Goal: Information Seeking & Learning: Learn about a topic

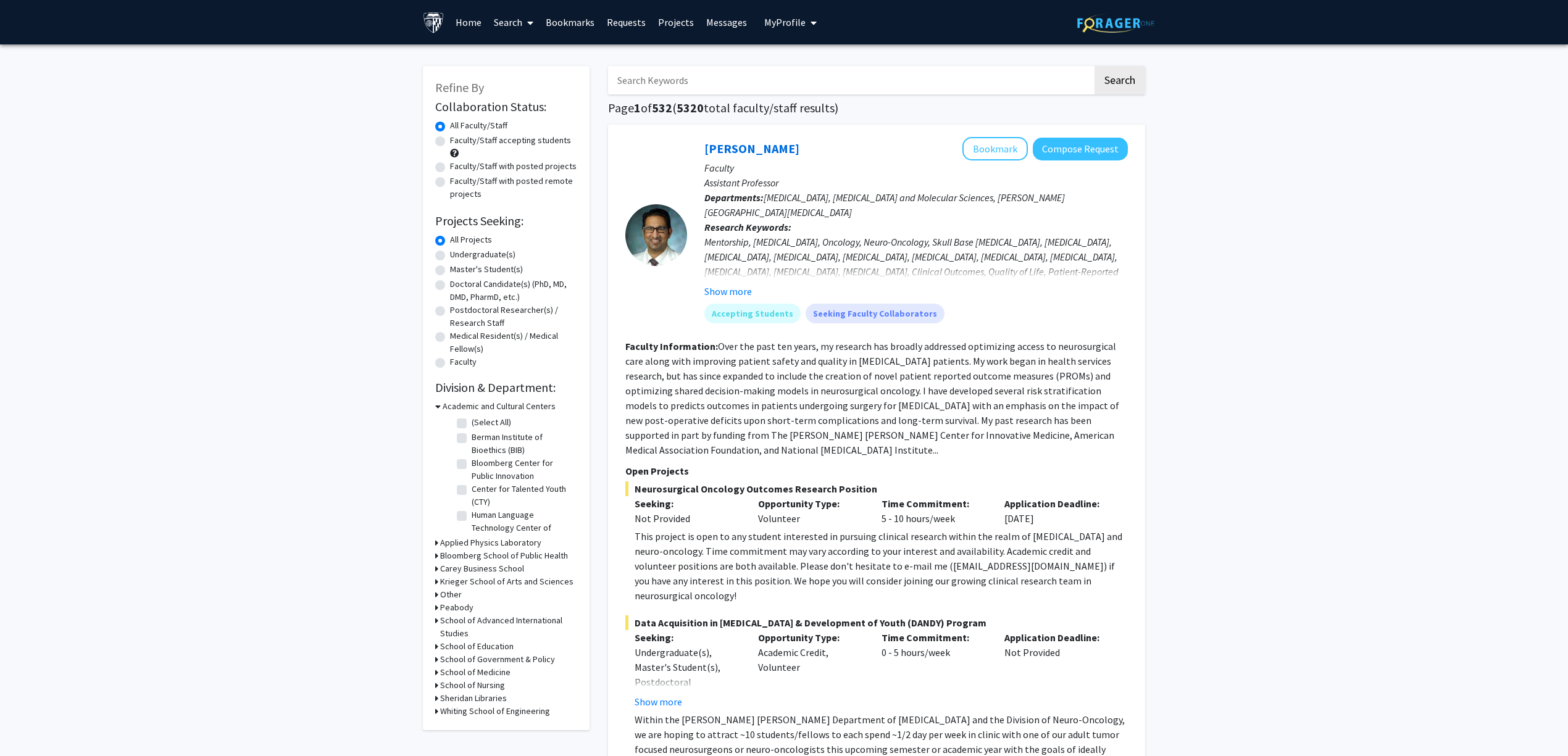
click at [511, 164] on label "Faculty/Staff with posted projects" at bounding box center [513, 166] width 126 height 13
click at [458, 164] on input "Faculty/Staff with posted projects" at bounding box center [454, 164] width 8 height 8
radio input "true"
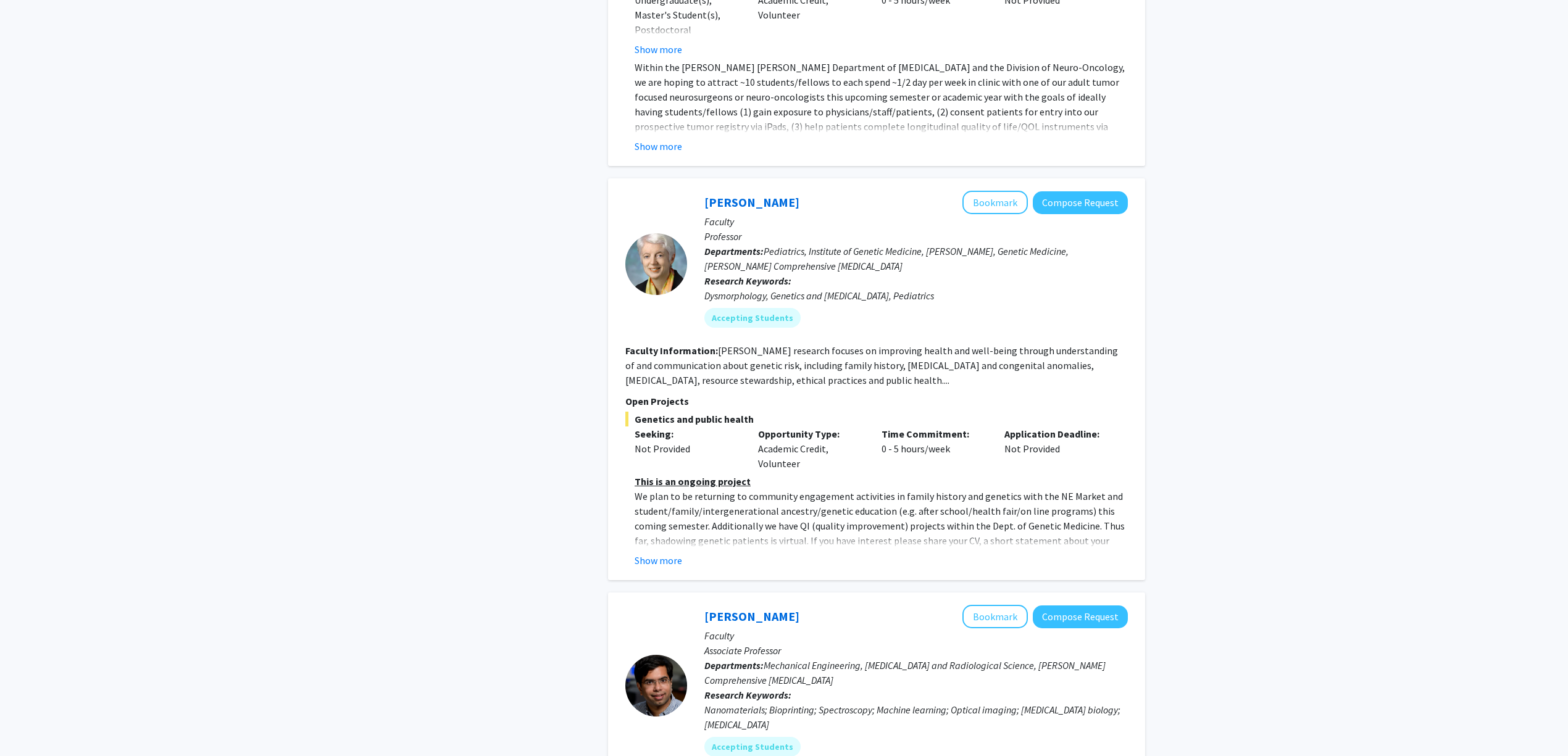
scroll to position [657, 0]
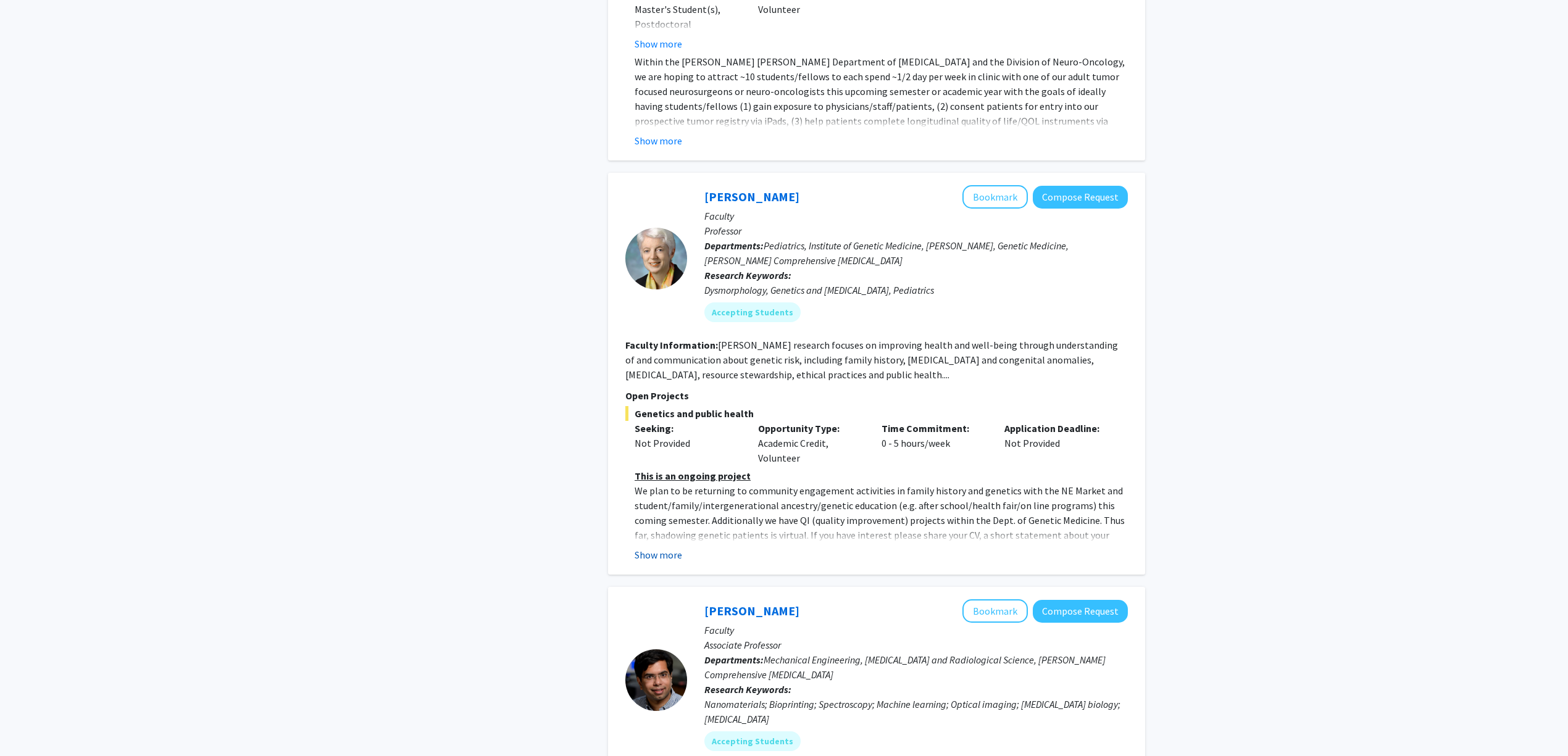
click at [680, 548] on button "Show more" at bounding box center [659, 555] width 47 height 15
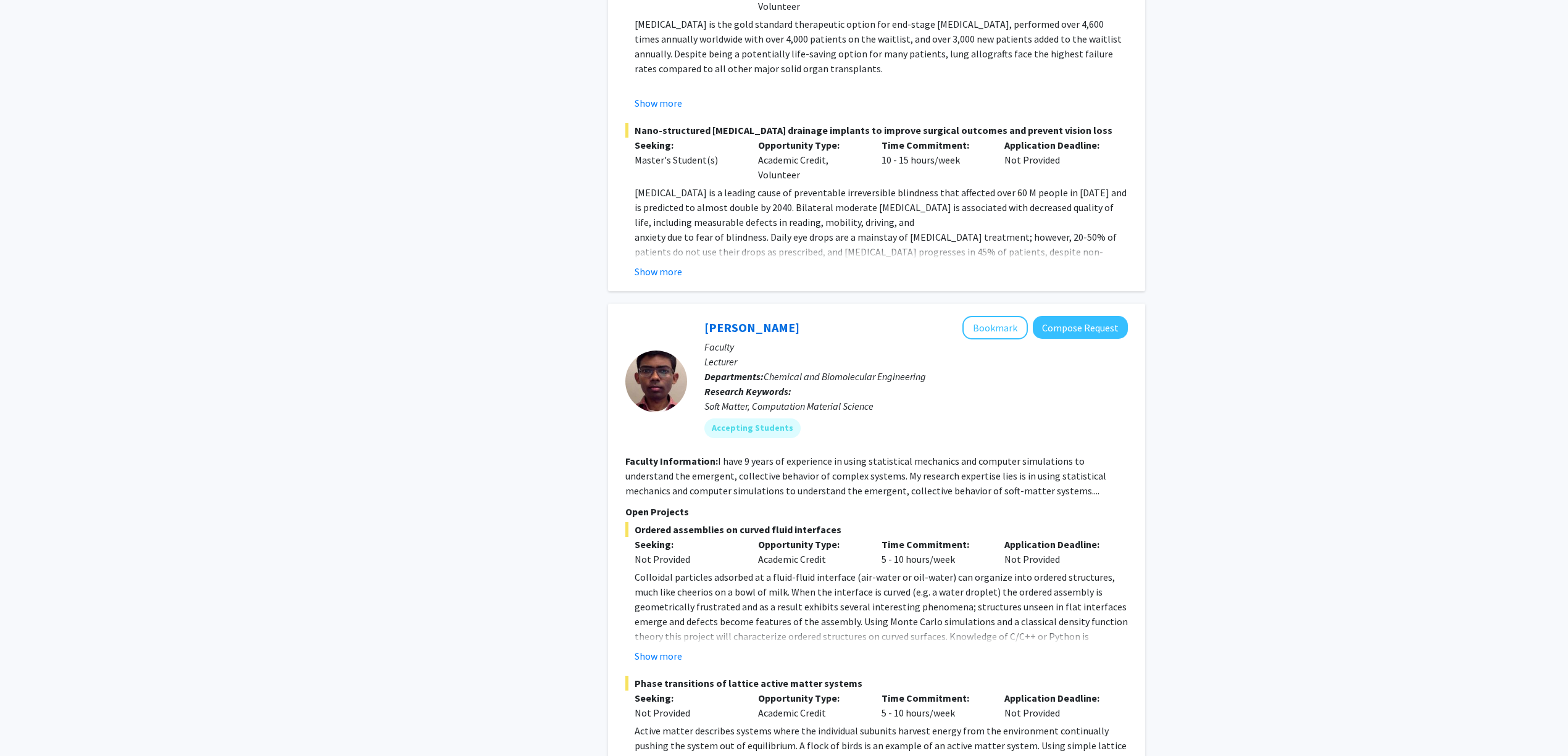
scroll to position [5657, 0]
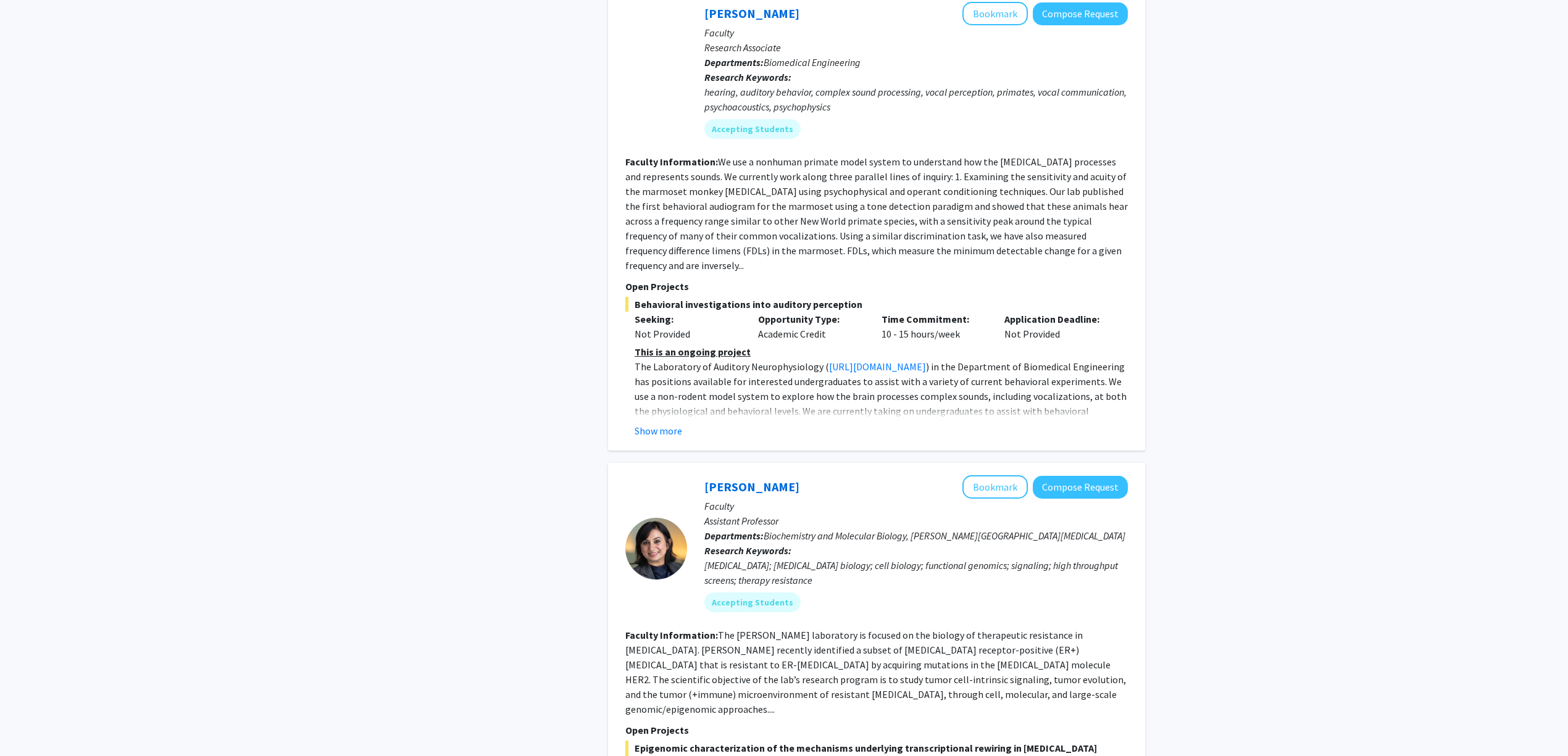
scroll to position [575, 0]
click at [635, 421] on button "Show more" at bounding box center [659, 428] width 47 height 15
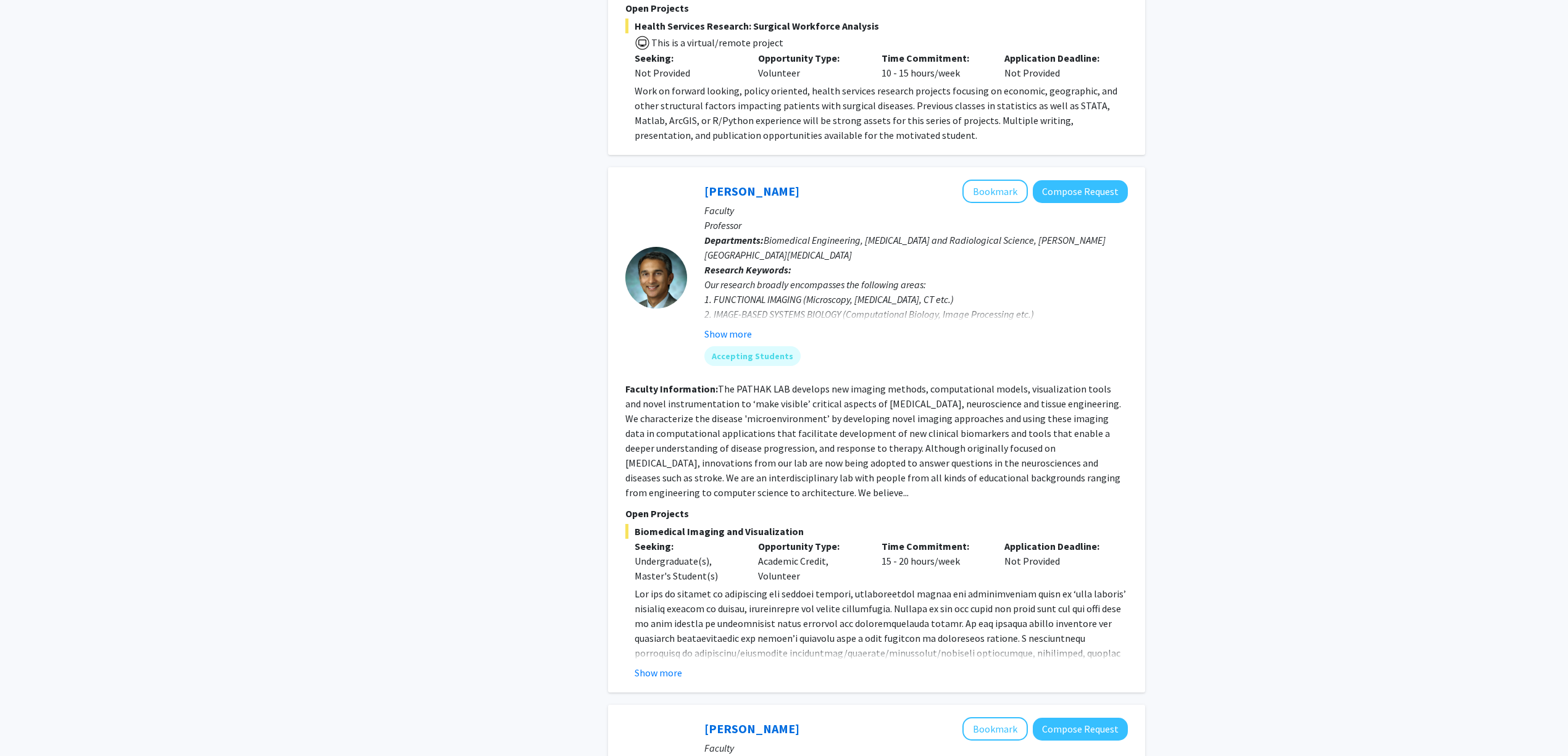
scroll to position [2879, 0]
click at [685, 600] on div "[PERSON_NAME] Bookmark Compose Request Faculty Professor Departments: Biomedica…" at bounding box center [877, 427] width 537 height 525
click at [669, 662] on button "Show more" at bounding box center [659, 669] width 47 height 15
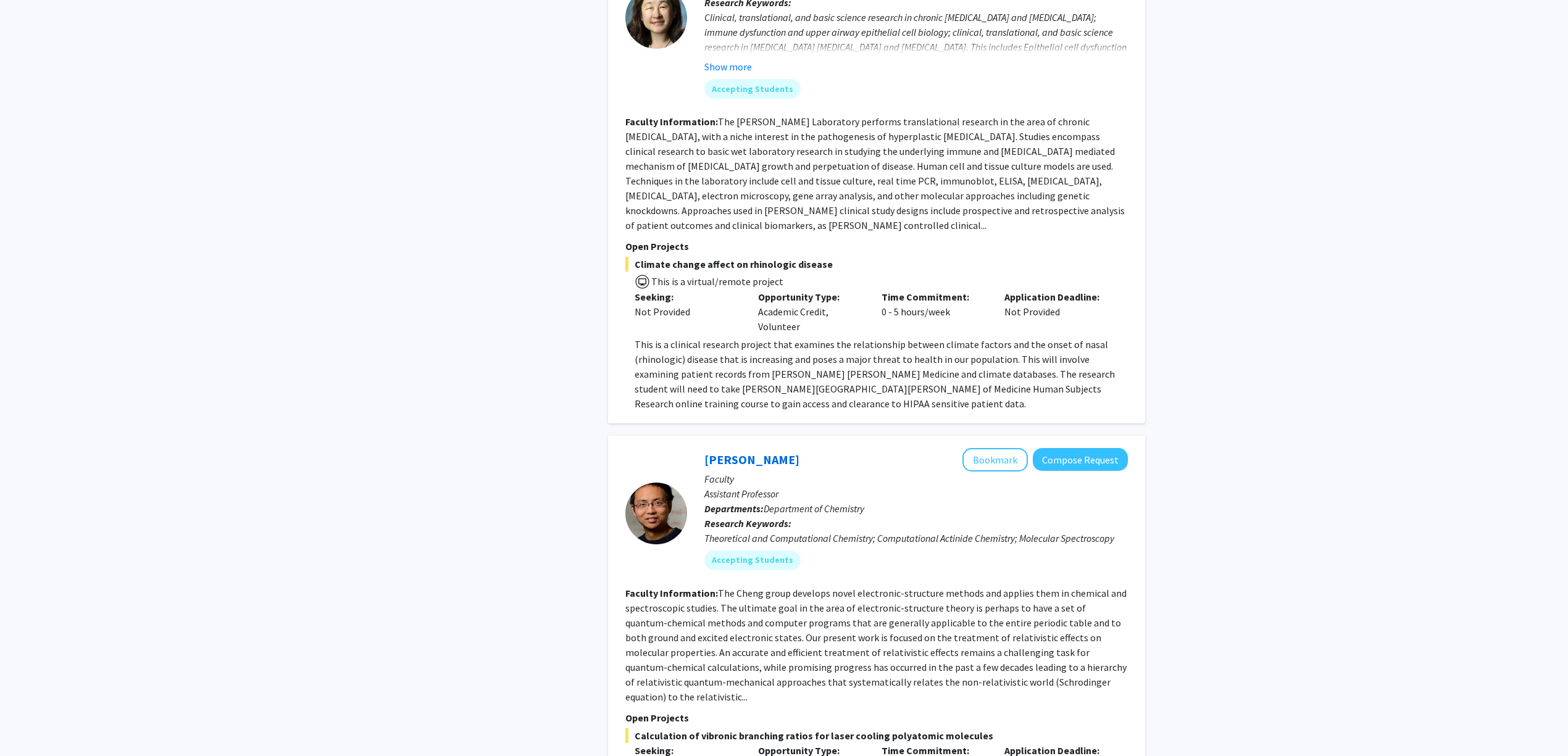
scroll to position [4429, 0]
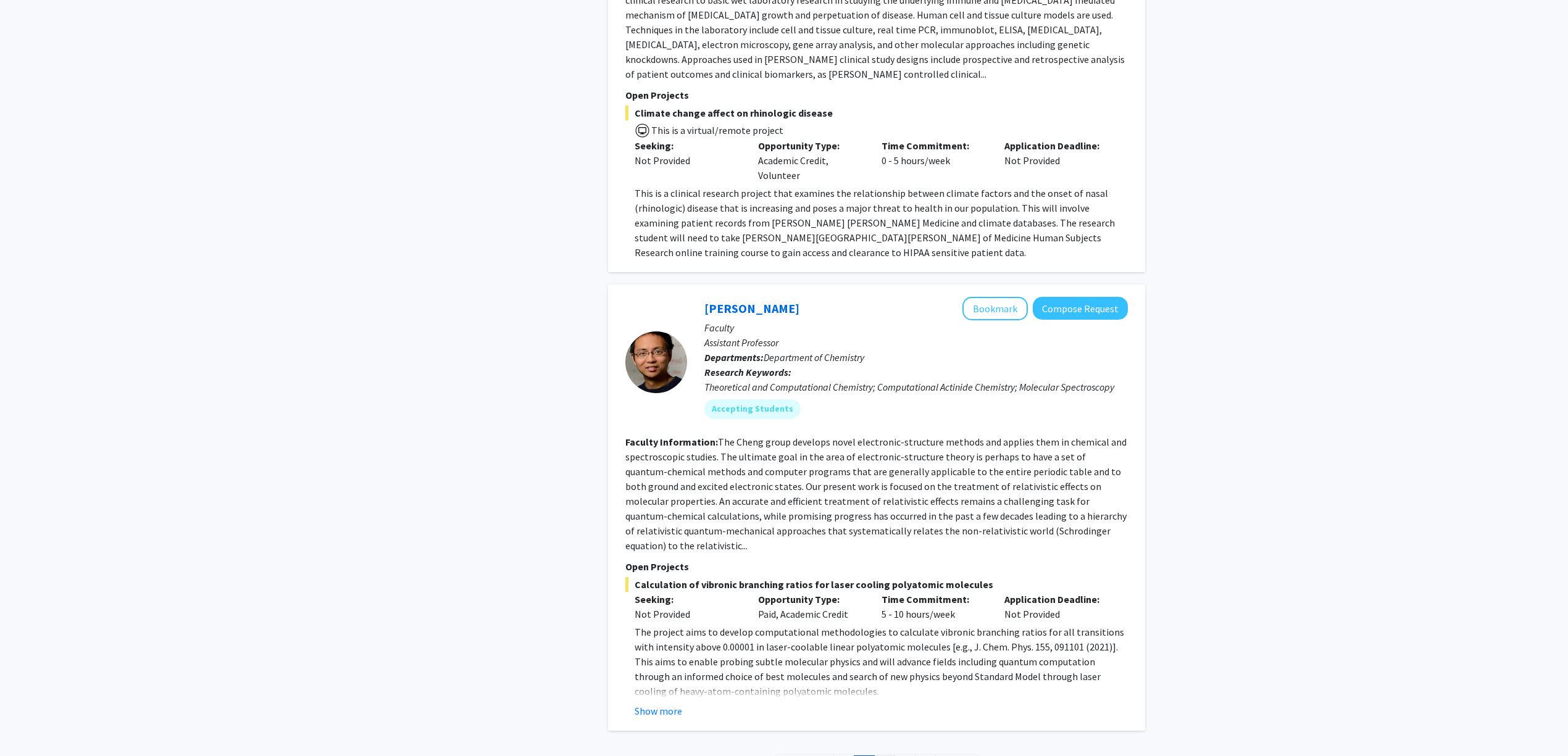
click at [877, 755] on link "3" at bounding box center [884, 766] width 21 height 22
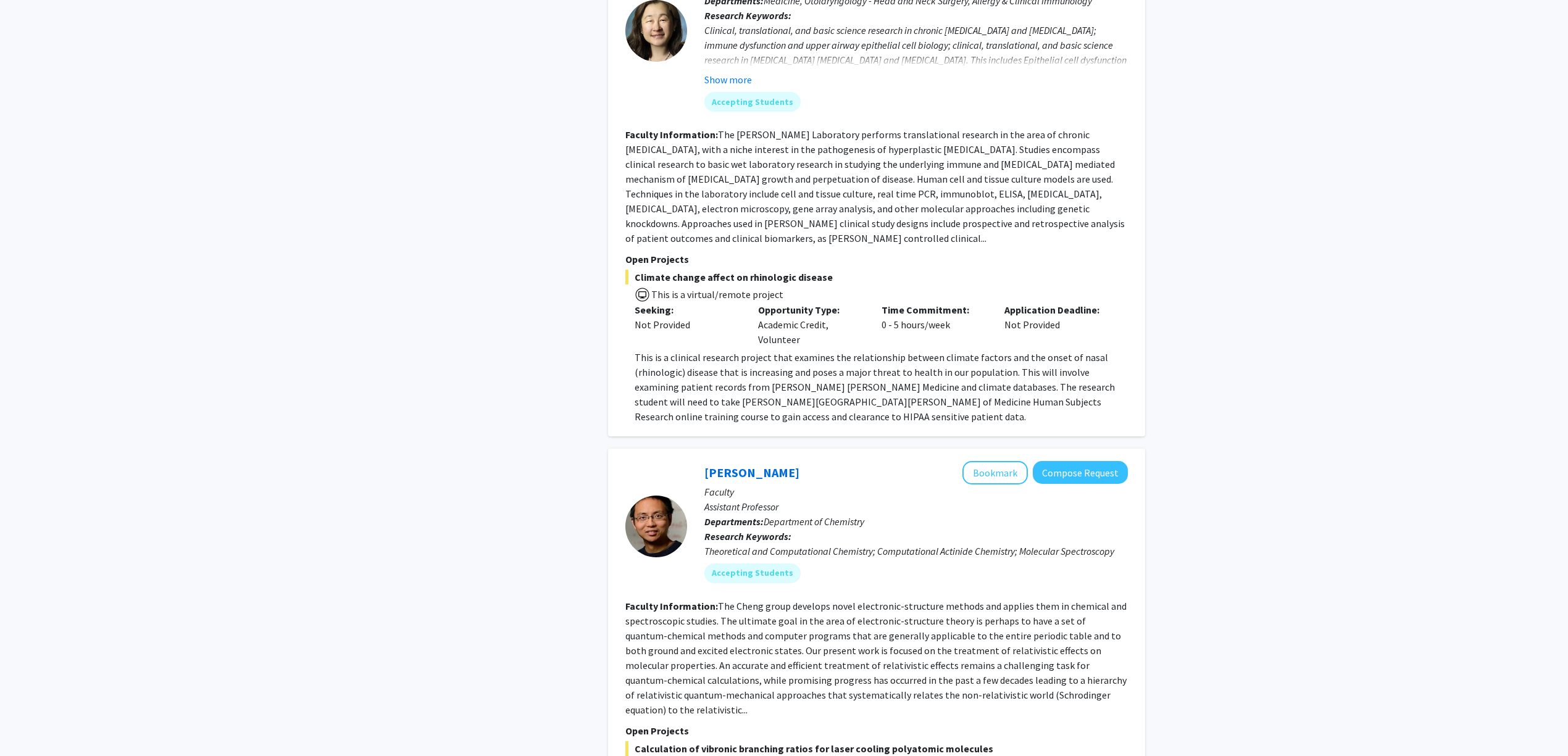
scroll to position [4237, 0]
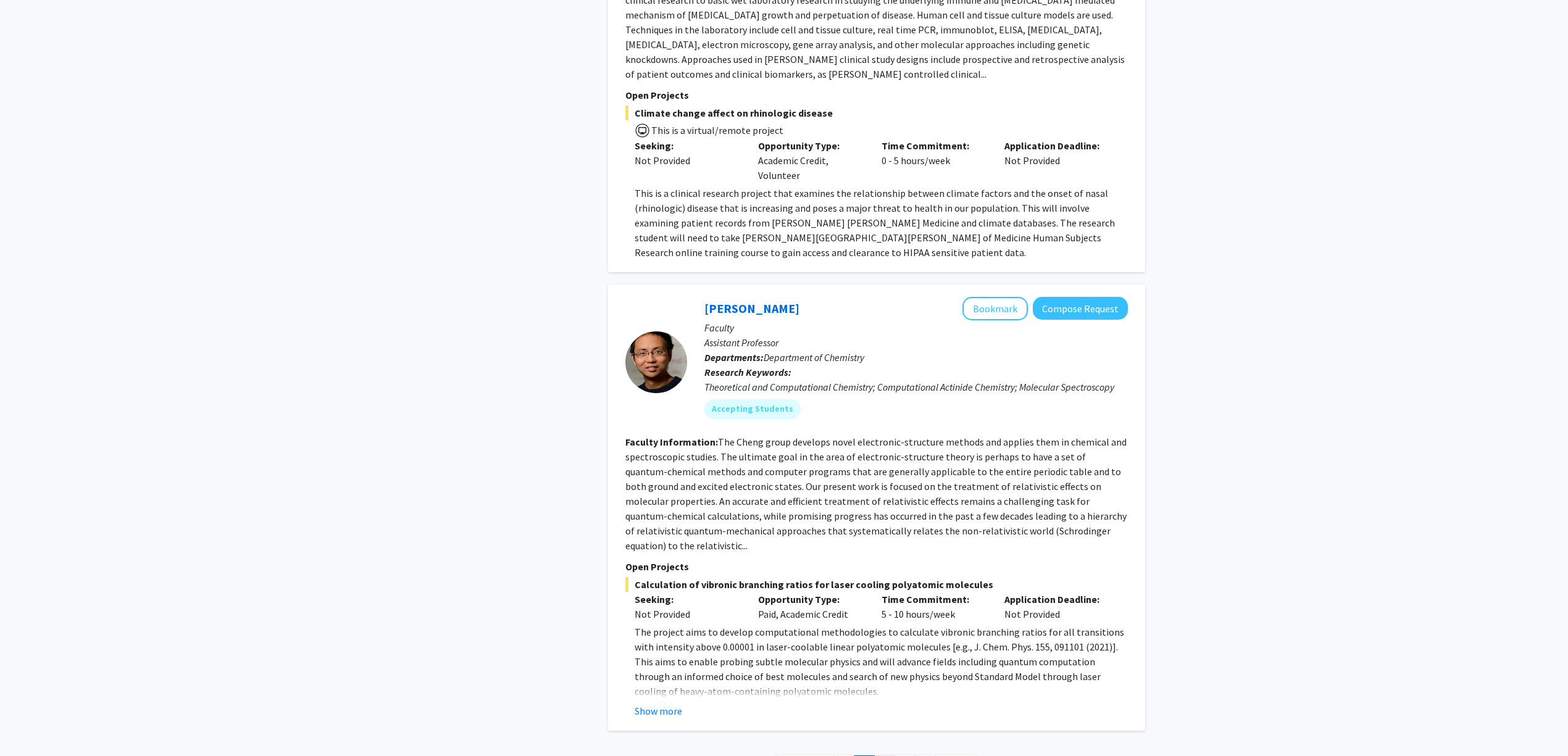
click at [884, 755] on link "3" at bounding box center [884, 766] width 21 height 22
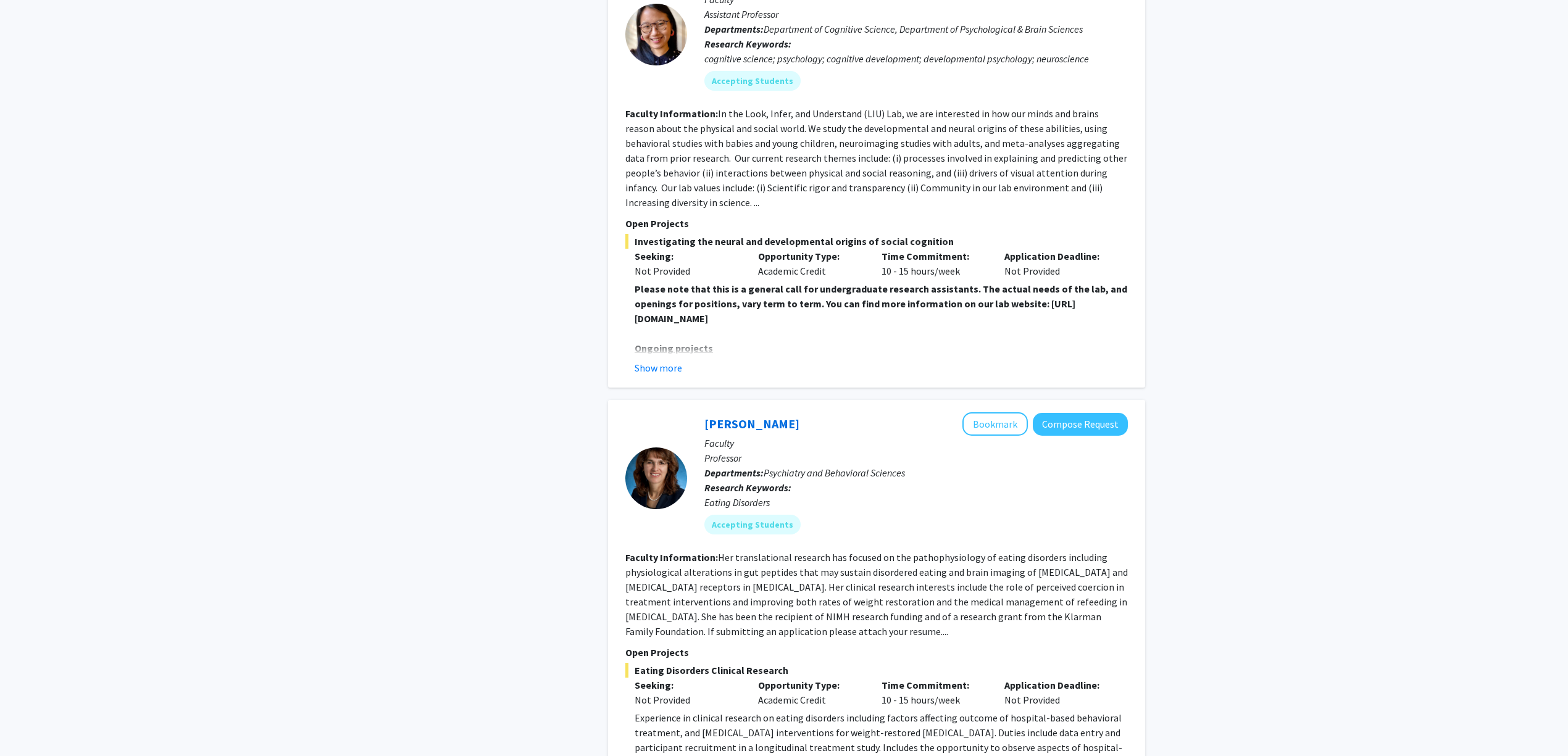
scroll to position [2139, 0]
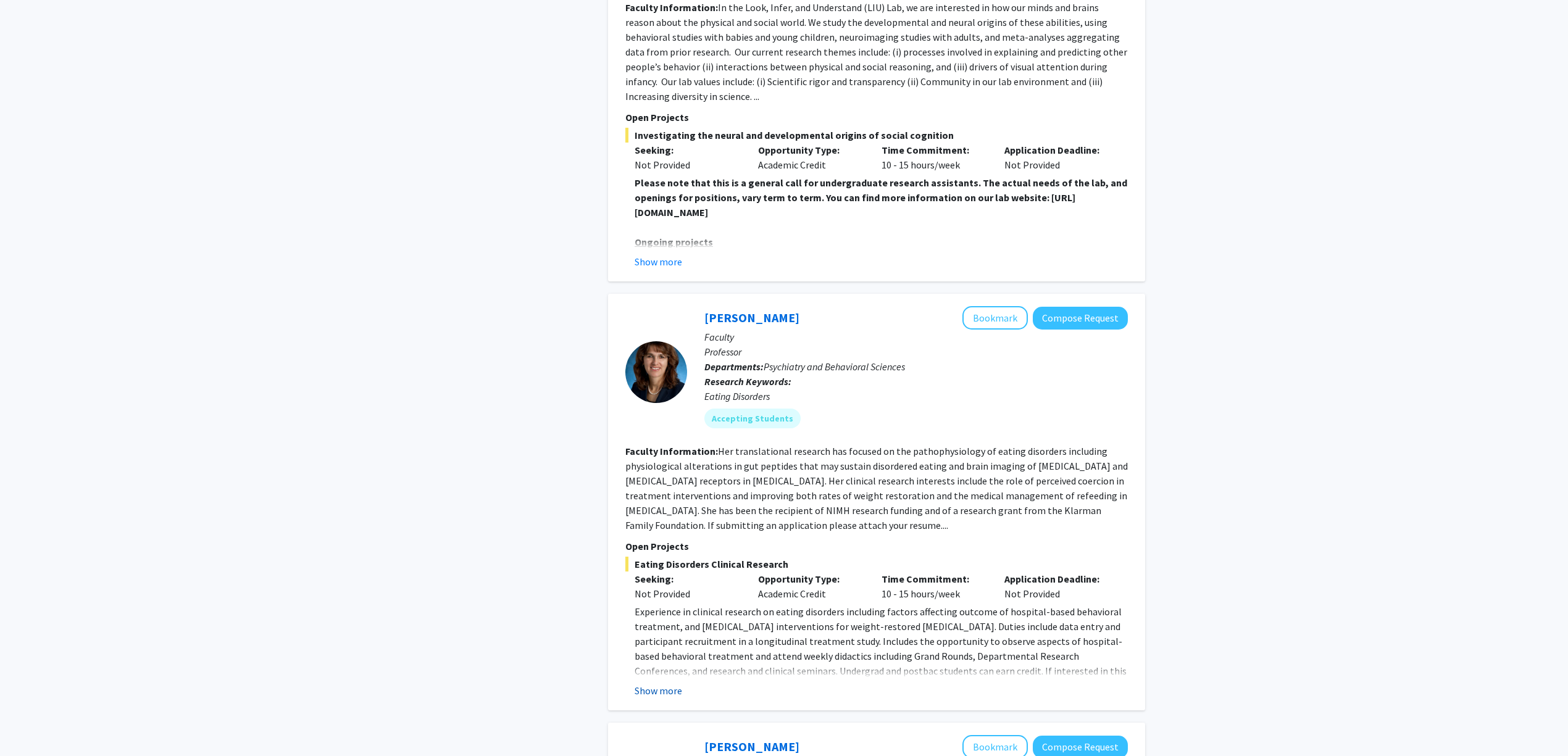
click at [658, 683] on button "Show more" at bounding box center [659, 690] width 47 height 15
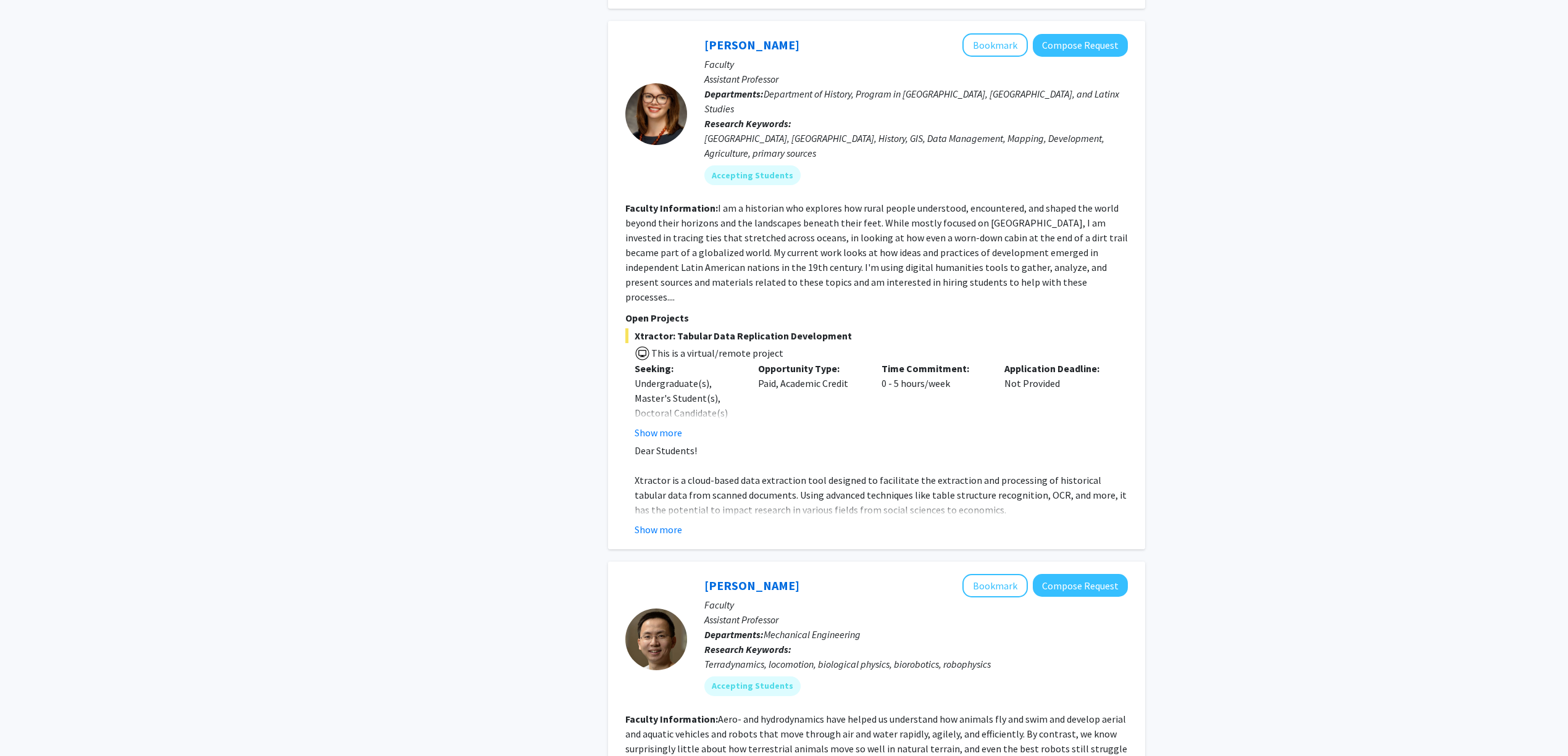
scroll to position [3867, 0]
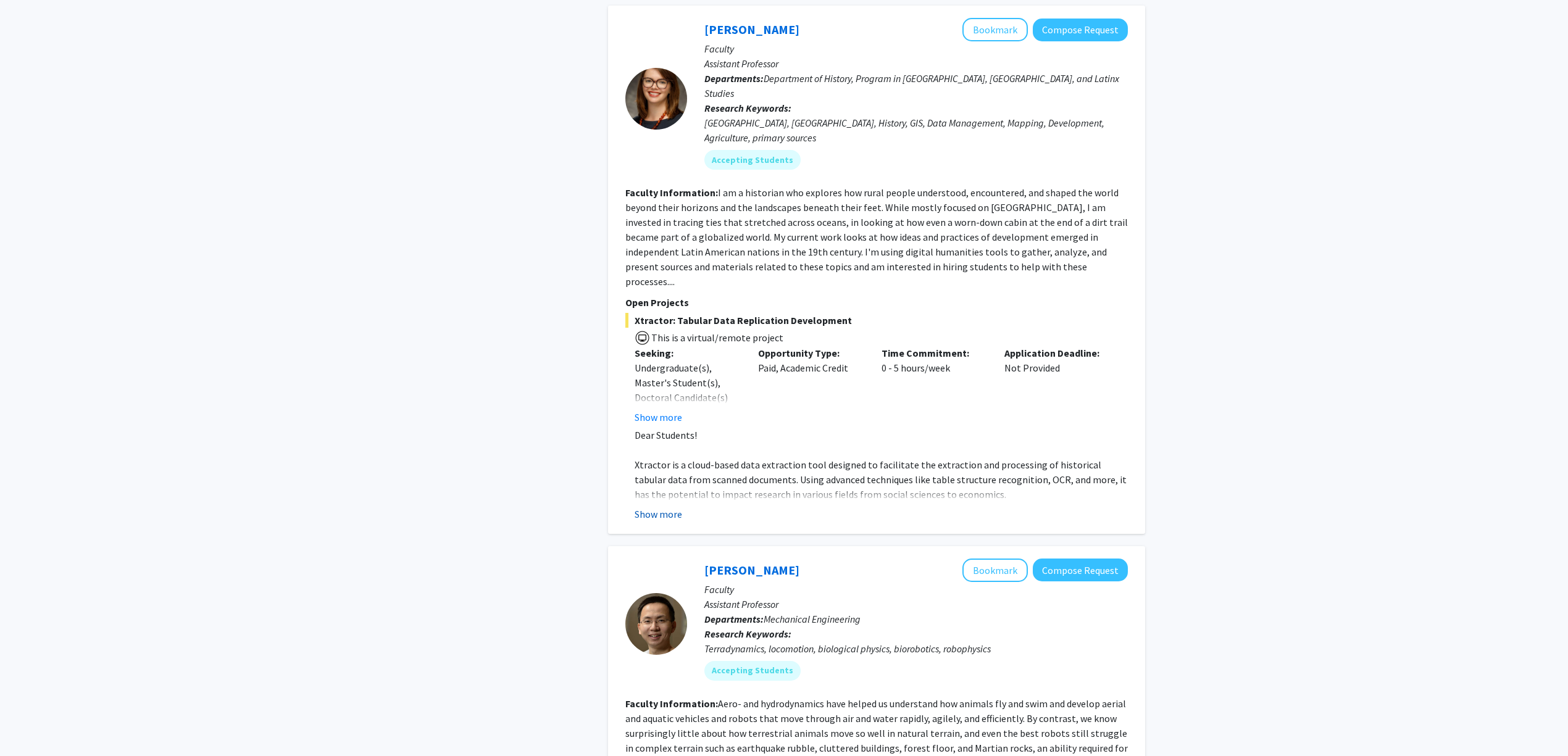
click at [650, 506] on button "Show more" at bounding box center [659, 513] width 47 height 15
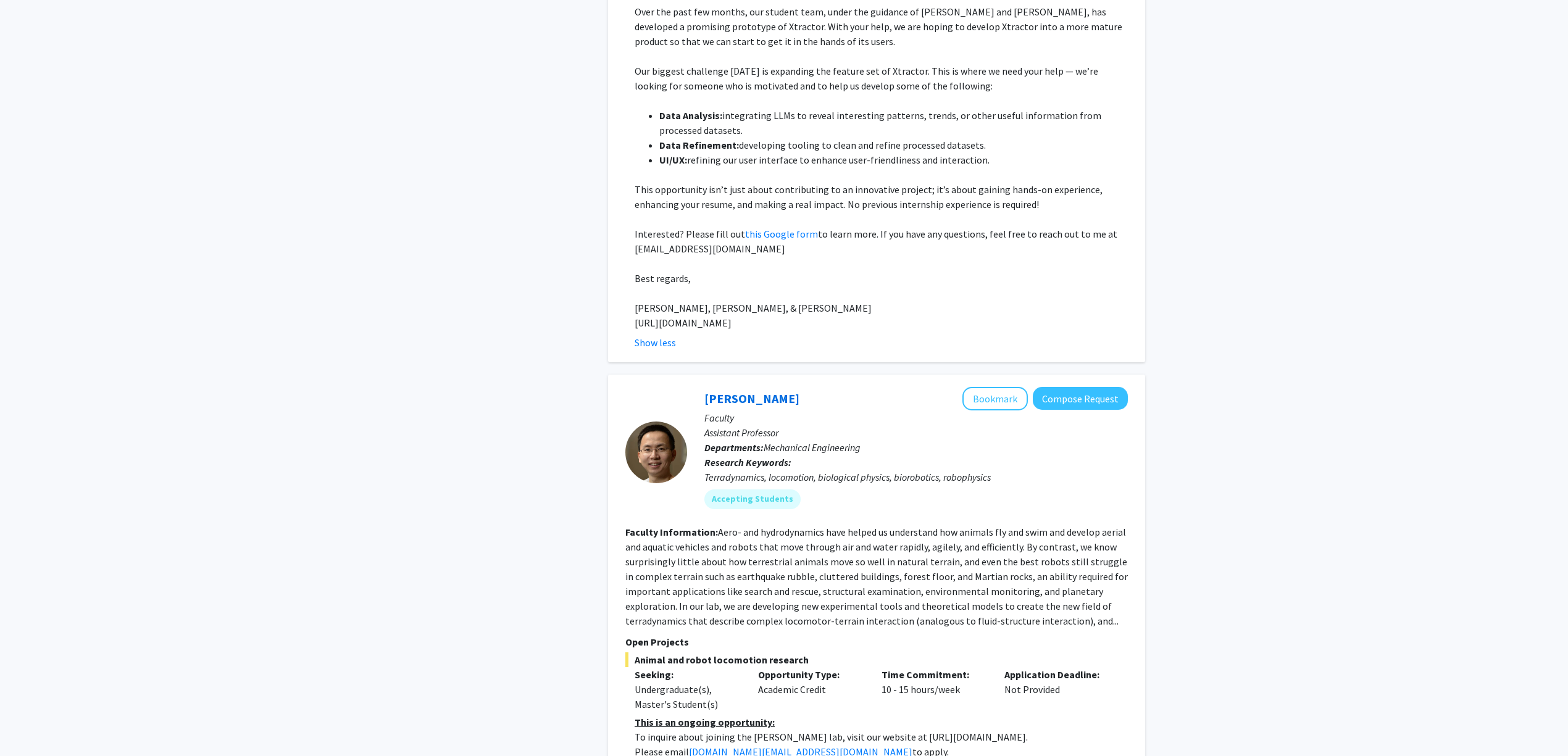
scroll to position [4464, 0]
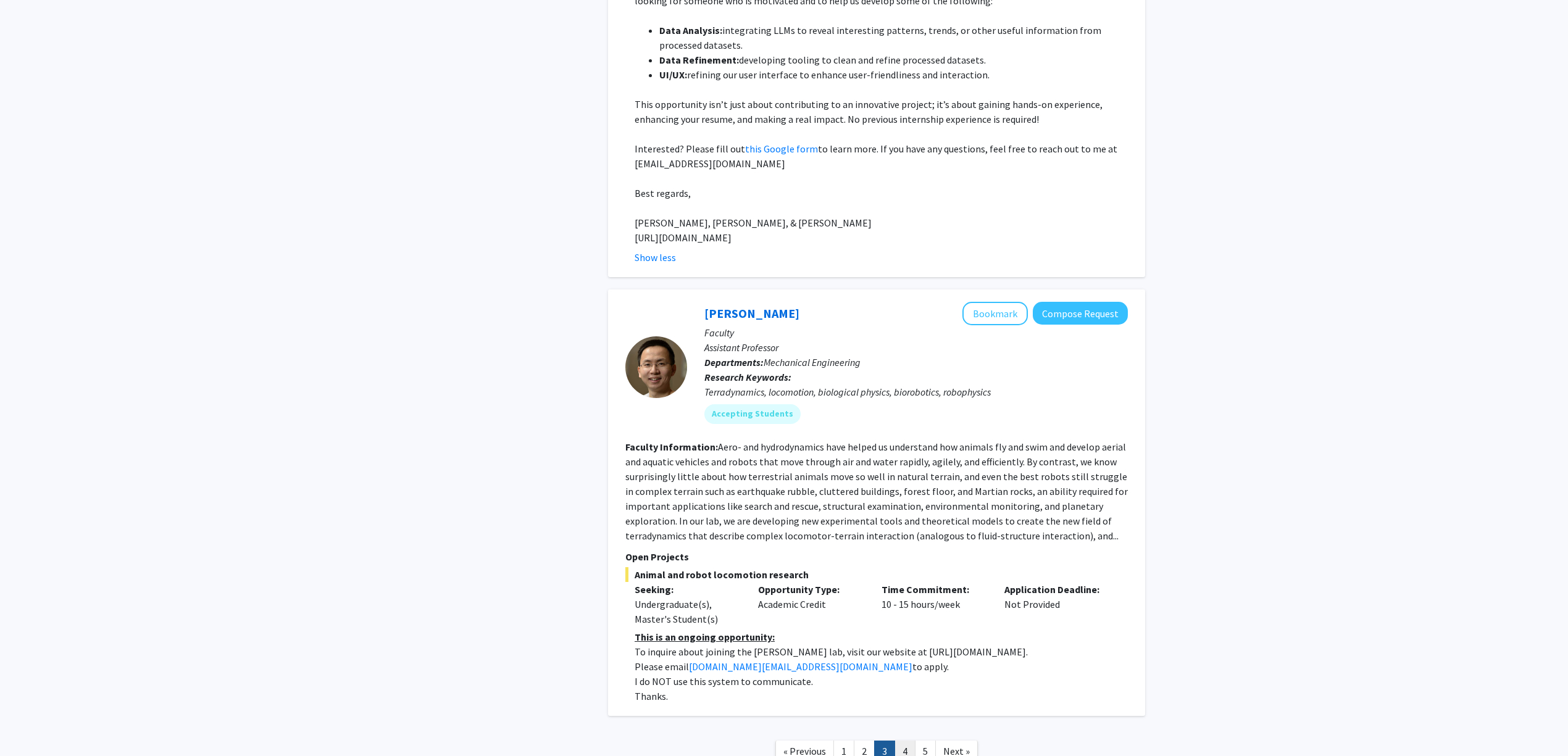
click at [902, 740] on link "4" at bounding box center [904, 751] width 21 height 22
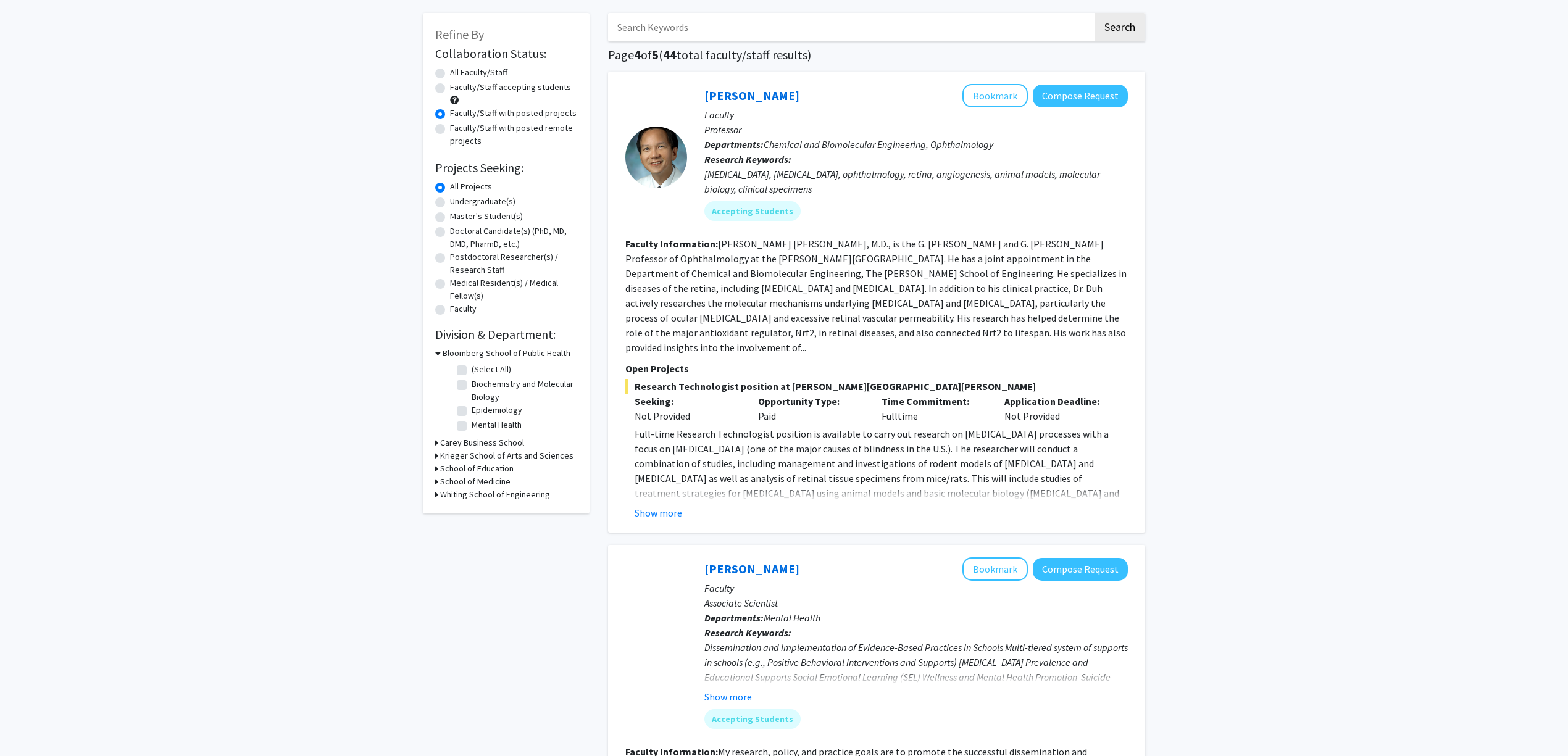
scroll to position [82, 0]
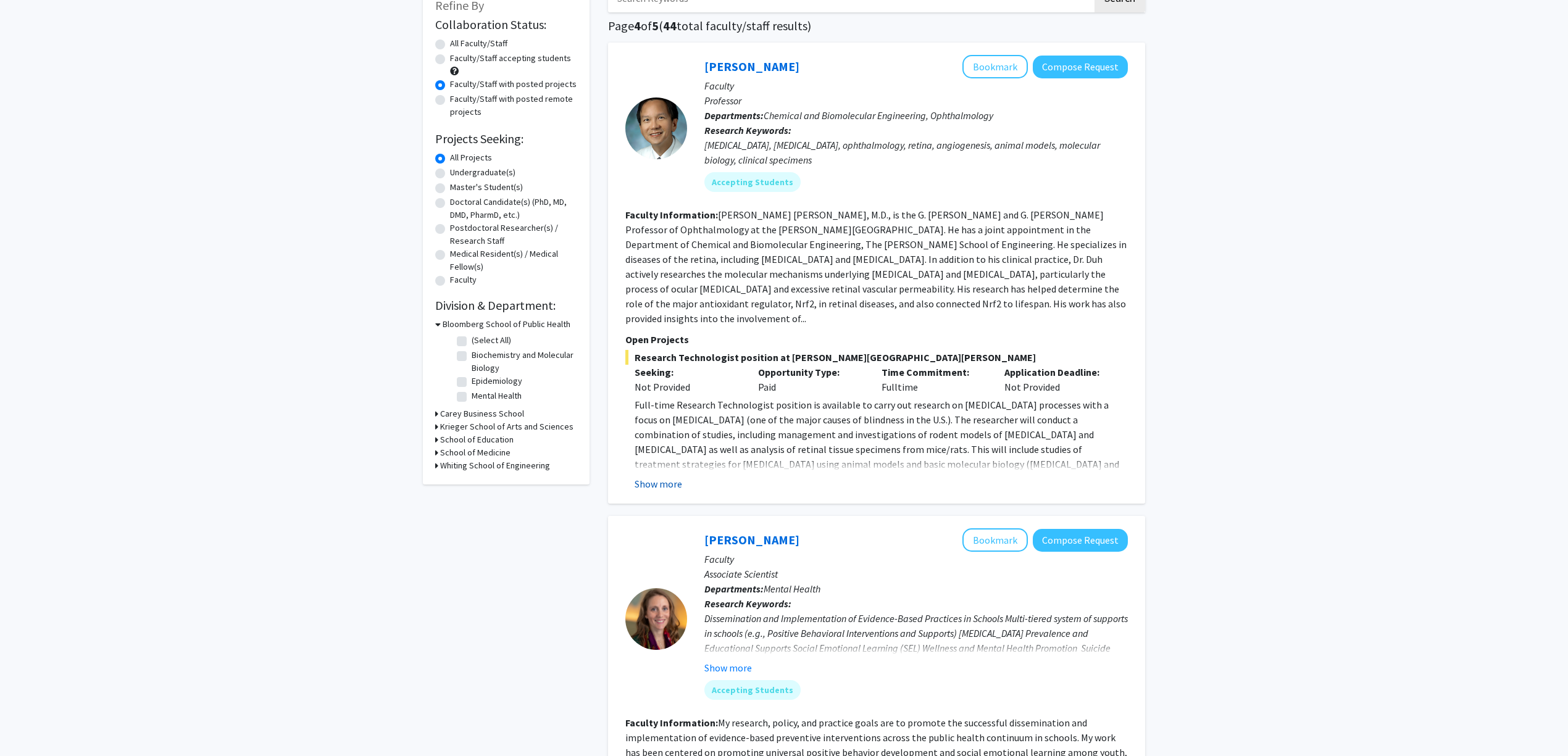
click at [638, 477] on button "Show more" at bounding box center [659, 484] width 47 height 15
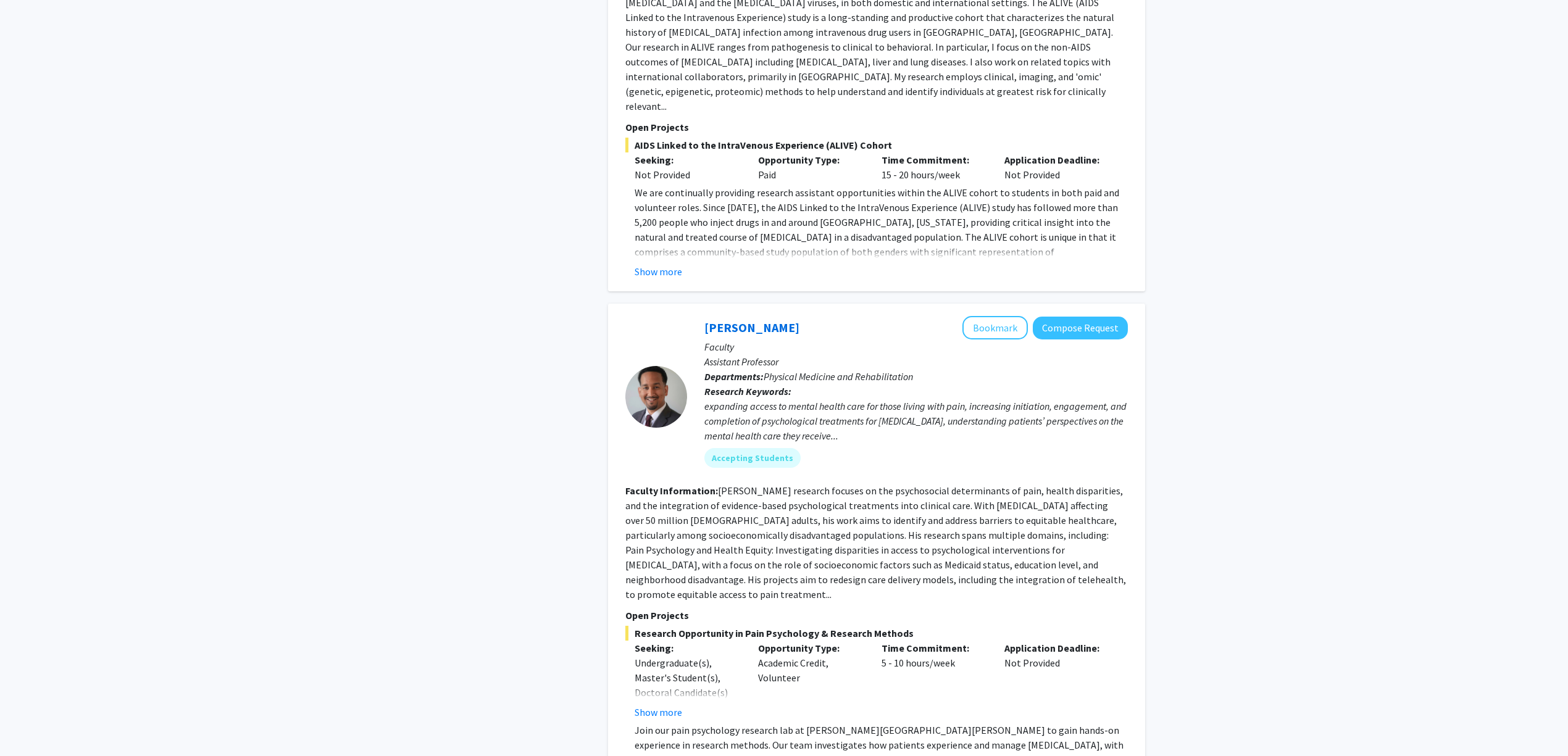
scroll to position [2304, 0]
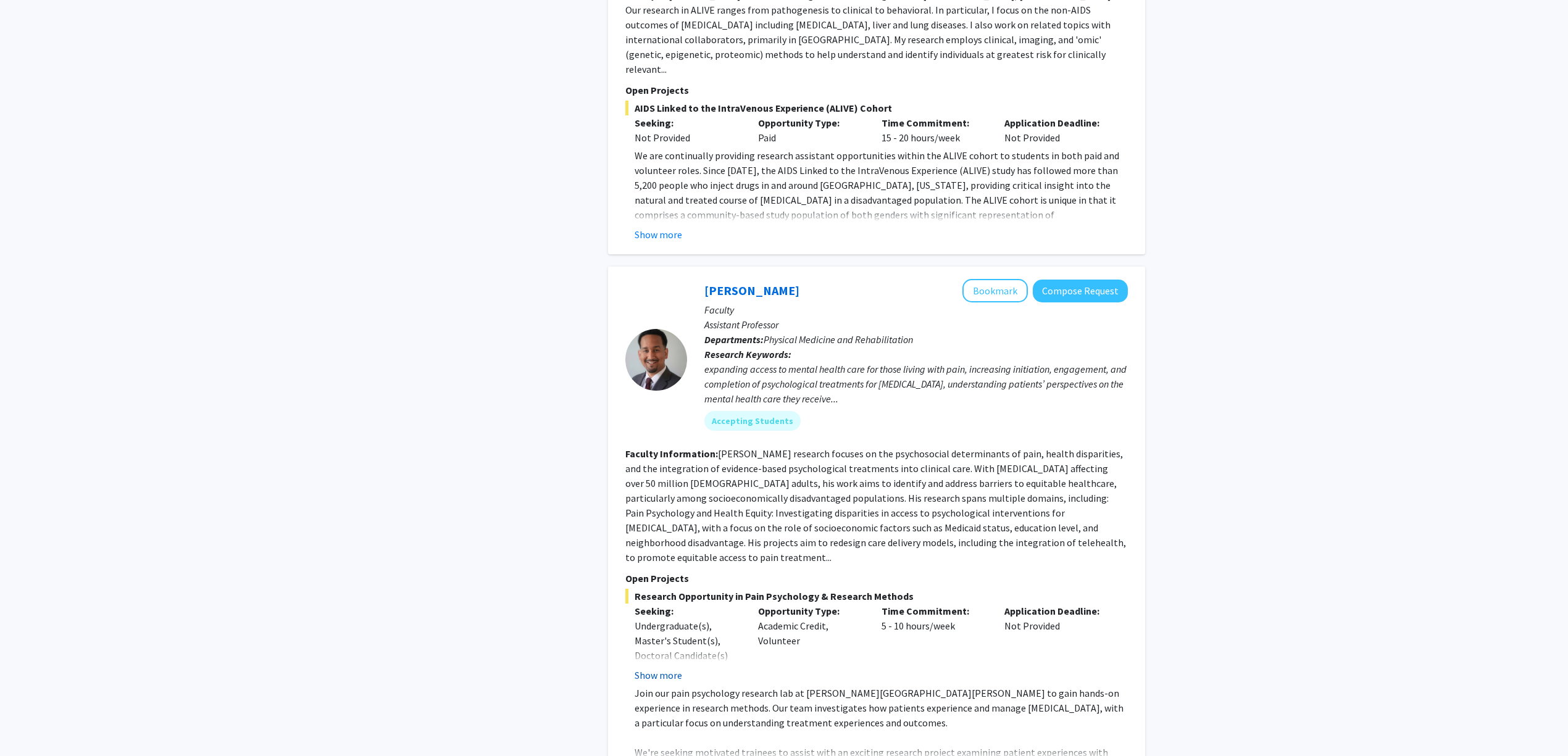
click at [670, 667] on button "Show more" at bounding box center [659, 674] width 47 height 15
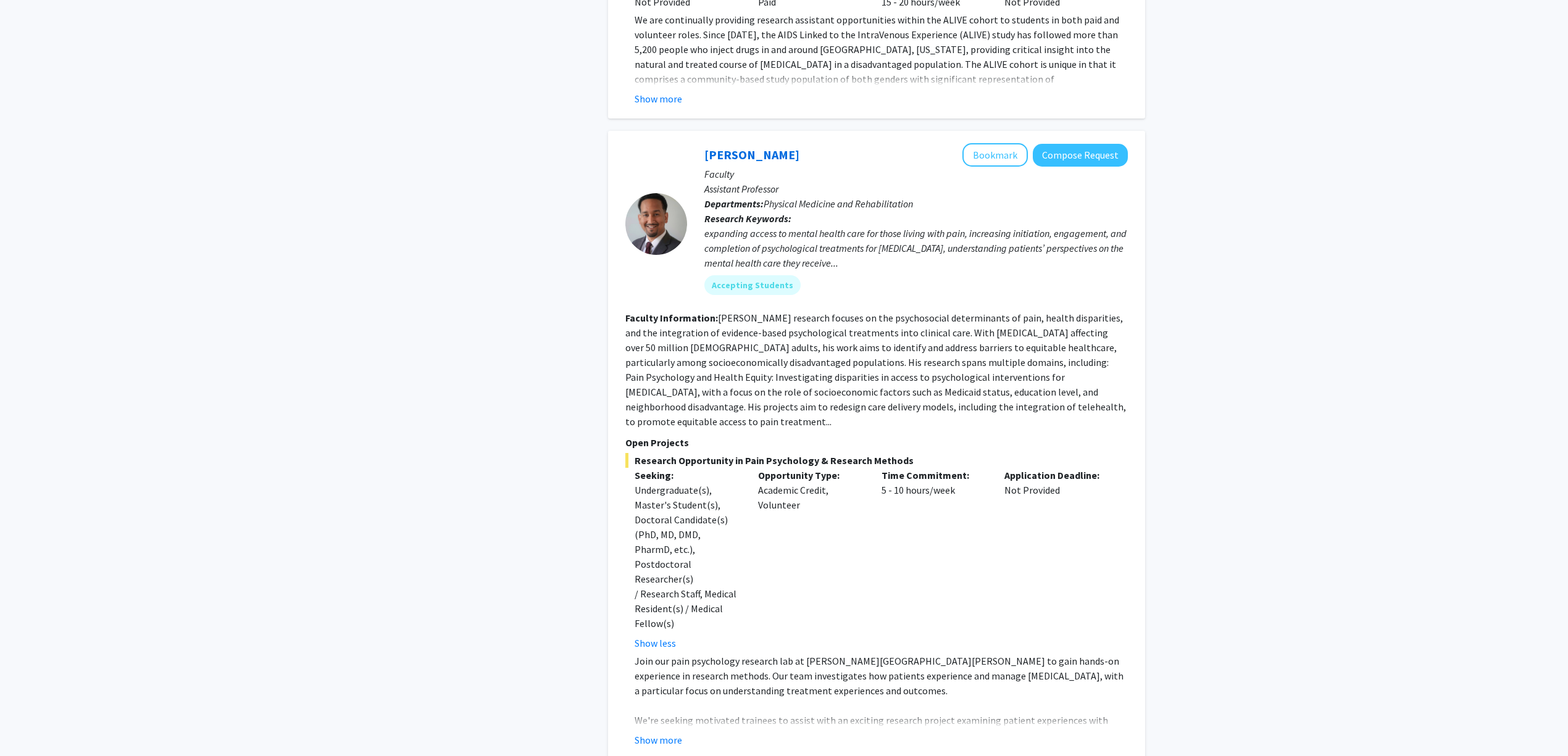
scroll to position [2468, 0]
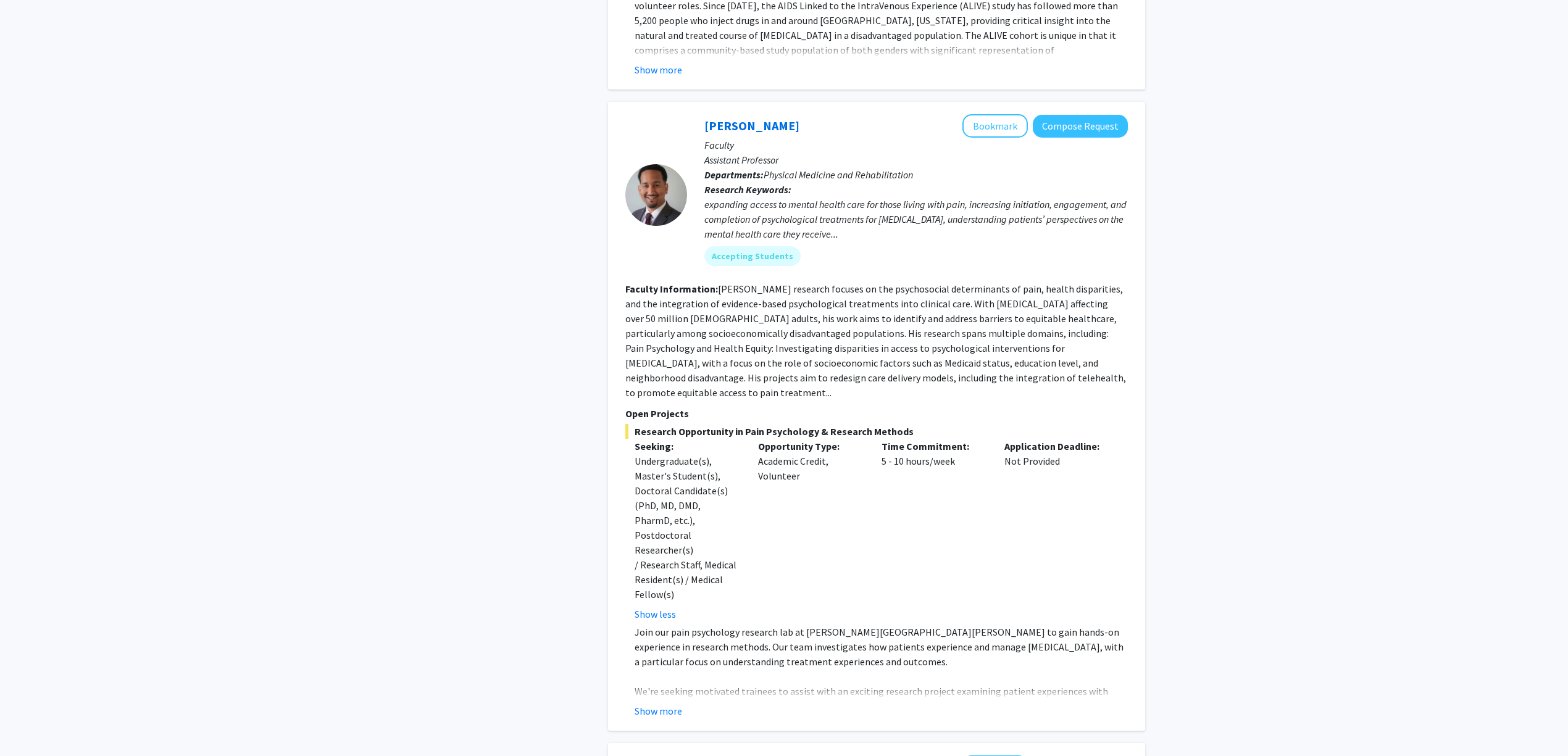
click at [682, 704] on div "Show more" at bounding box center [882, 711] width 494 height 15
click at [677, 704] on button "Show more" at bounding box center [659, 711] width 47 height 15
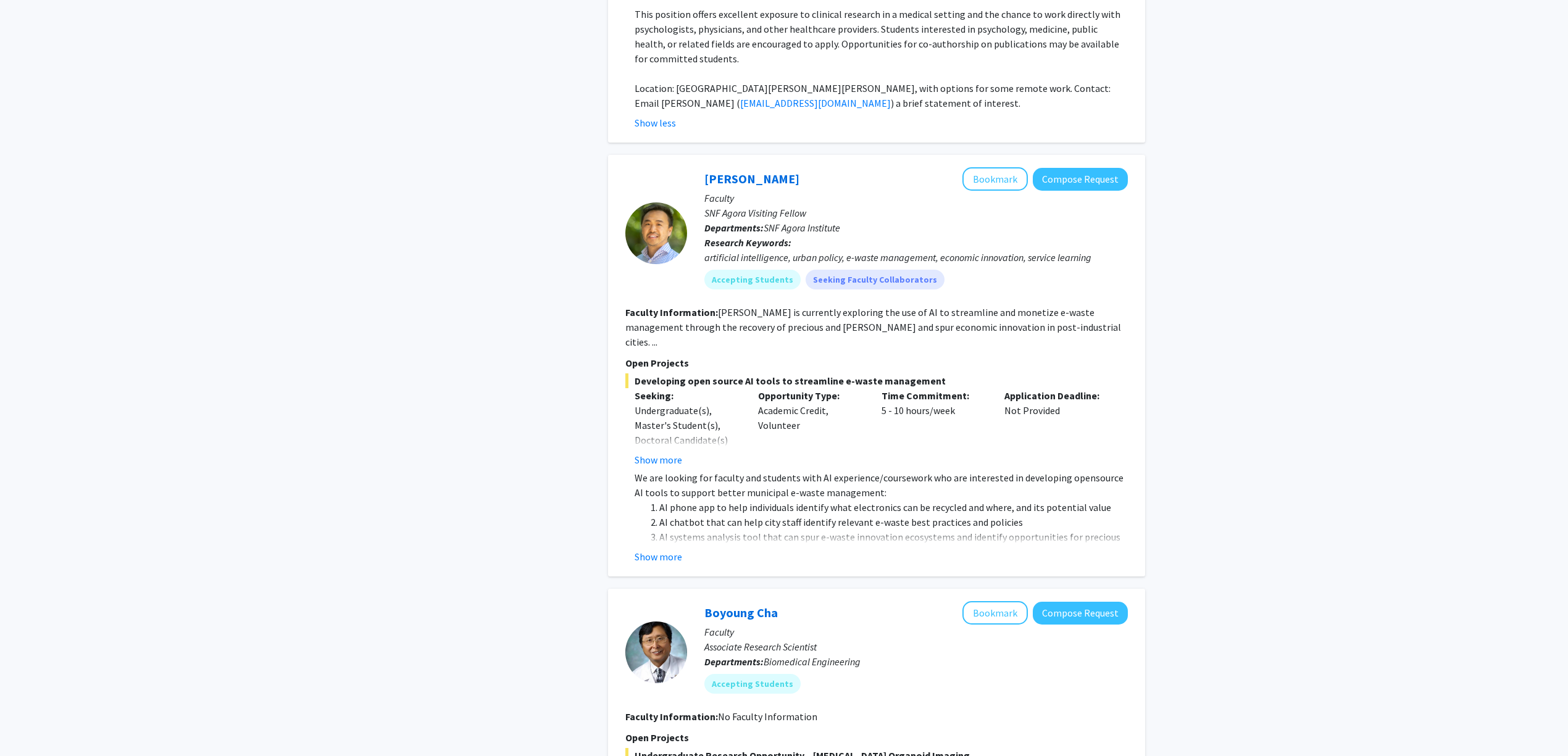
scroll to position [3372, 0]
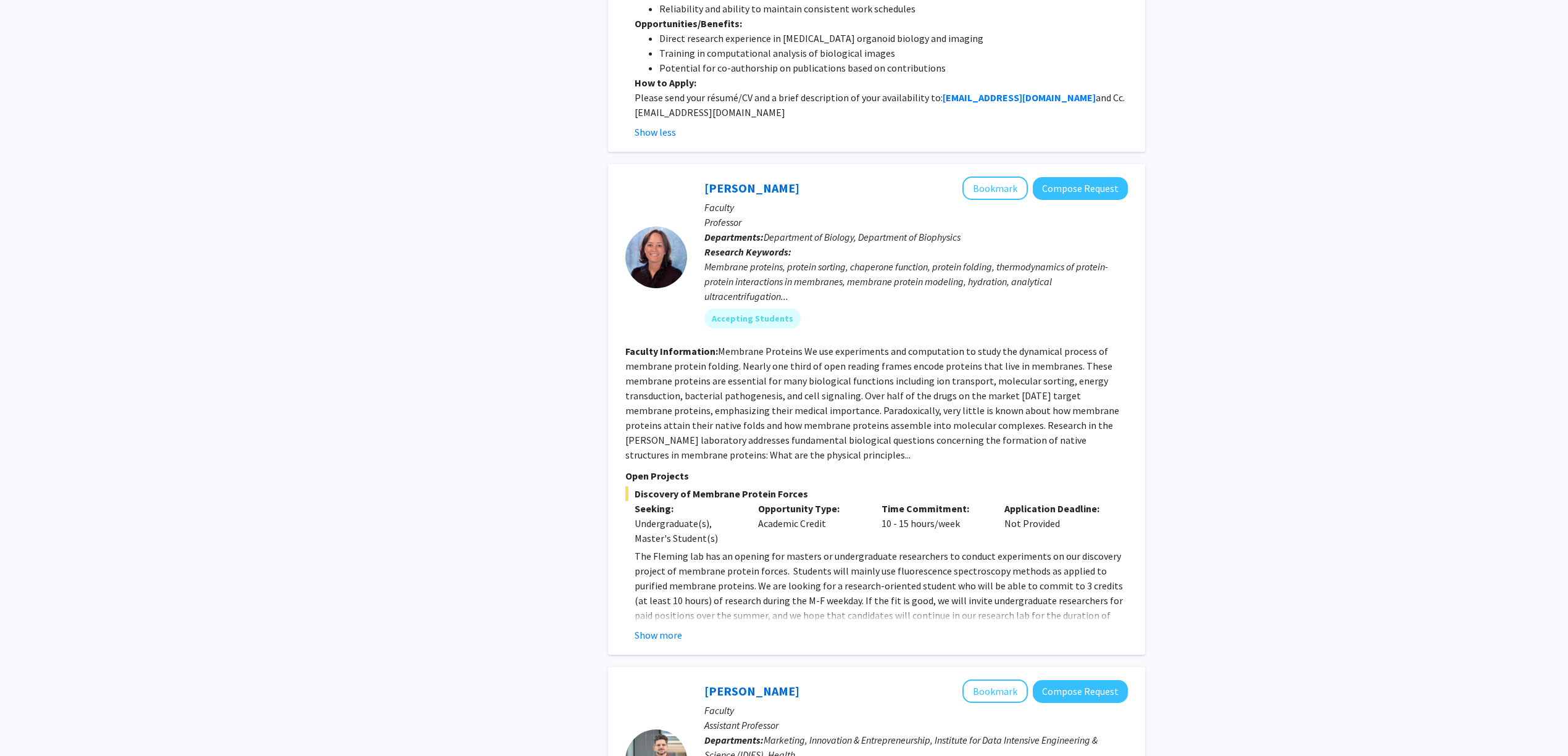
scroll to position [4690, 0]
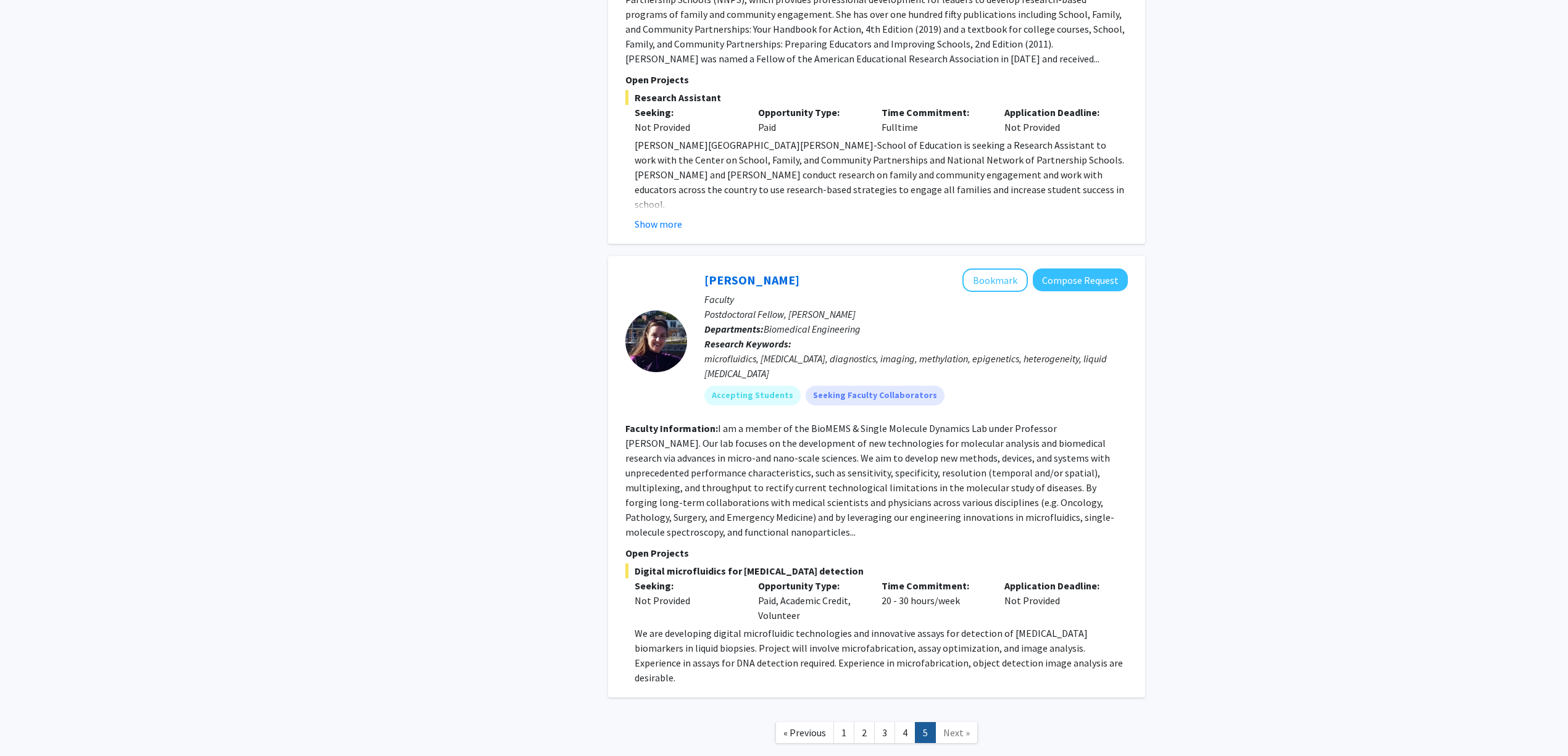
scroll to position [1356, 0]
click at [901, 721] on link "4" at bounding box center [904, 732] width 21 height 22
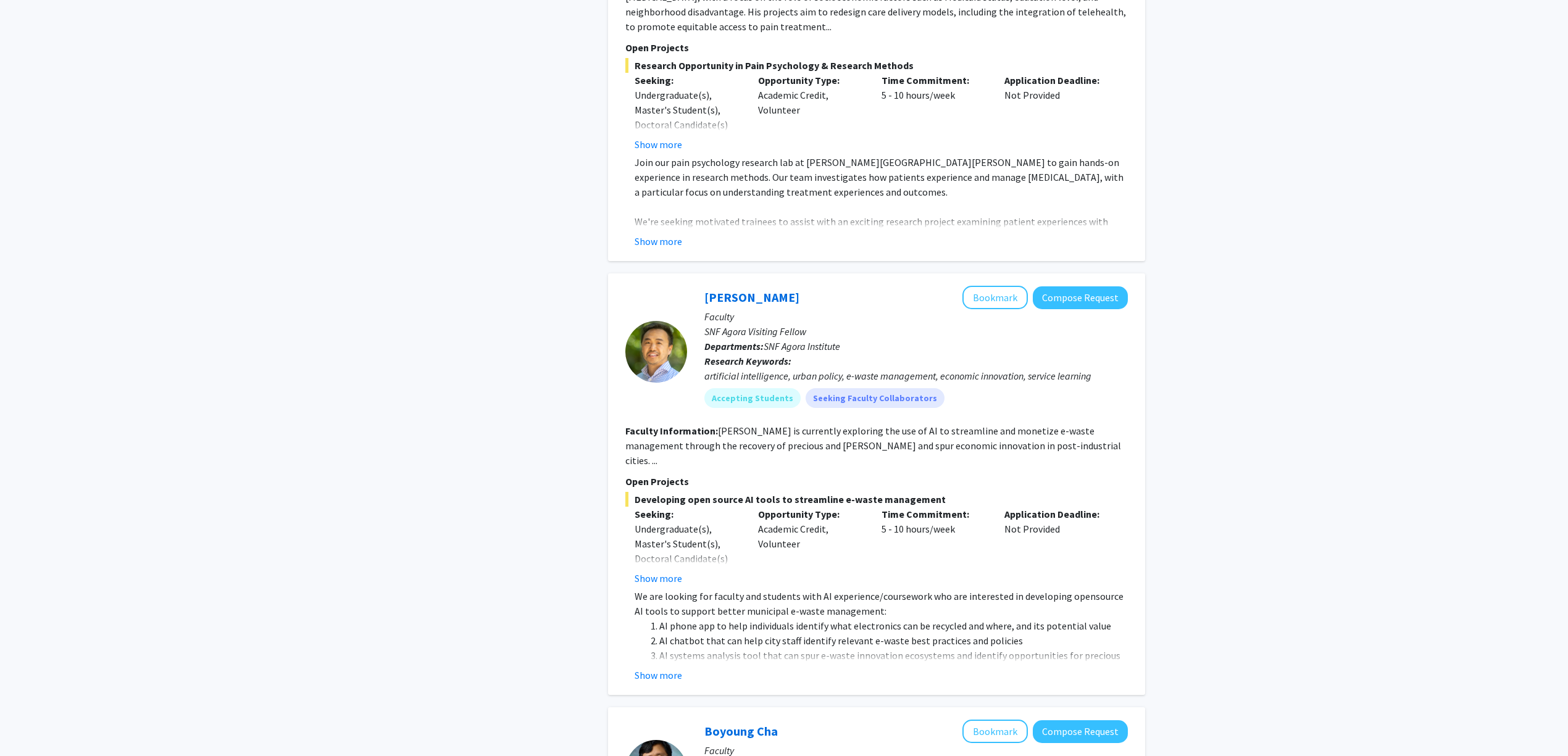
scroll to position [2691, 0]
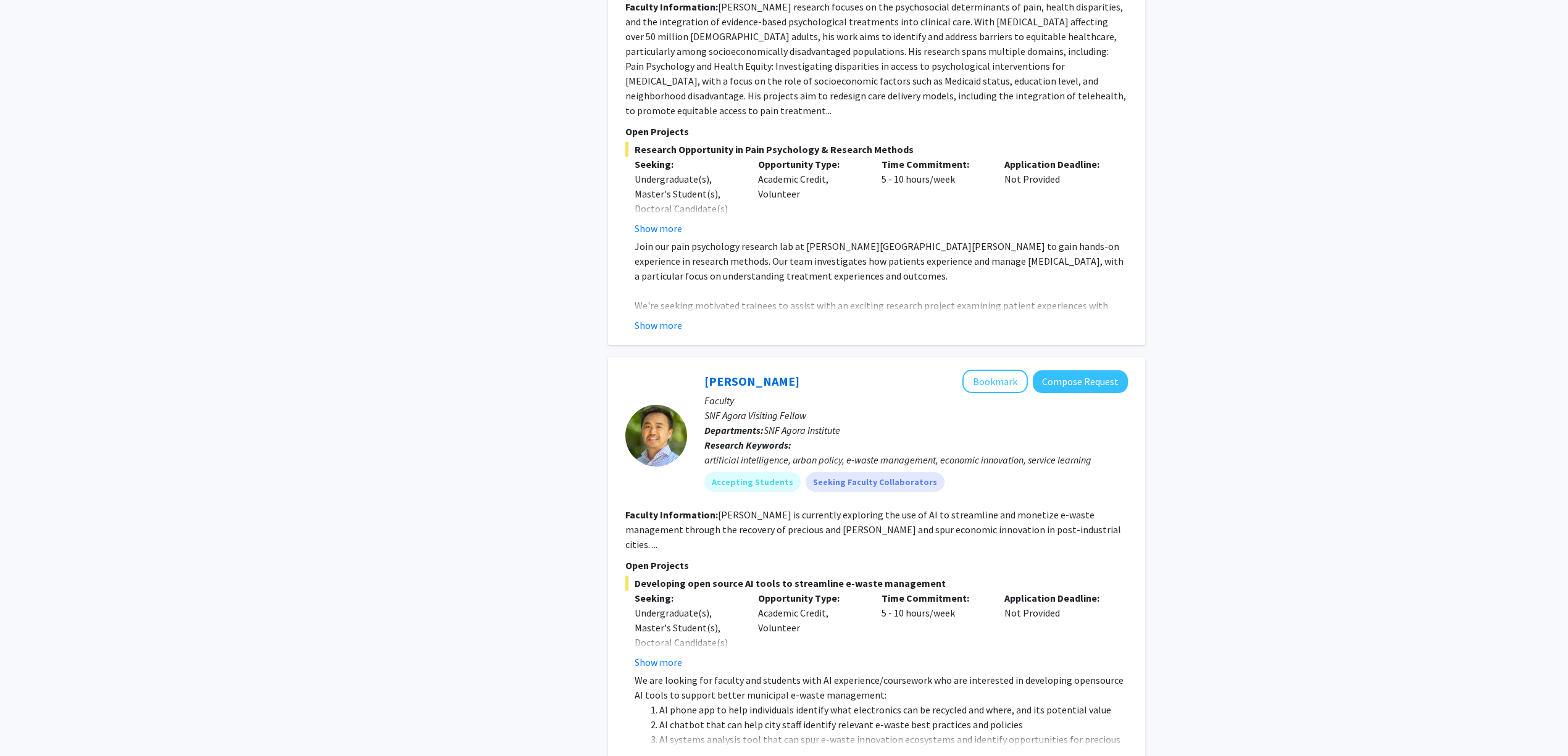
click at [670, 672] on fg-read-more "We are looking for faculty and students with AI experience/coursework who are i…" at bounding box center [876, 718] width 503 height 94
click at [667, 752] on button "Show more" at bounding box center [659, 759] width 47 height 15
click at [656, 654] on button "Show more" at bounding box center [659, 661] width 47 height 15
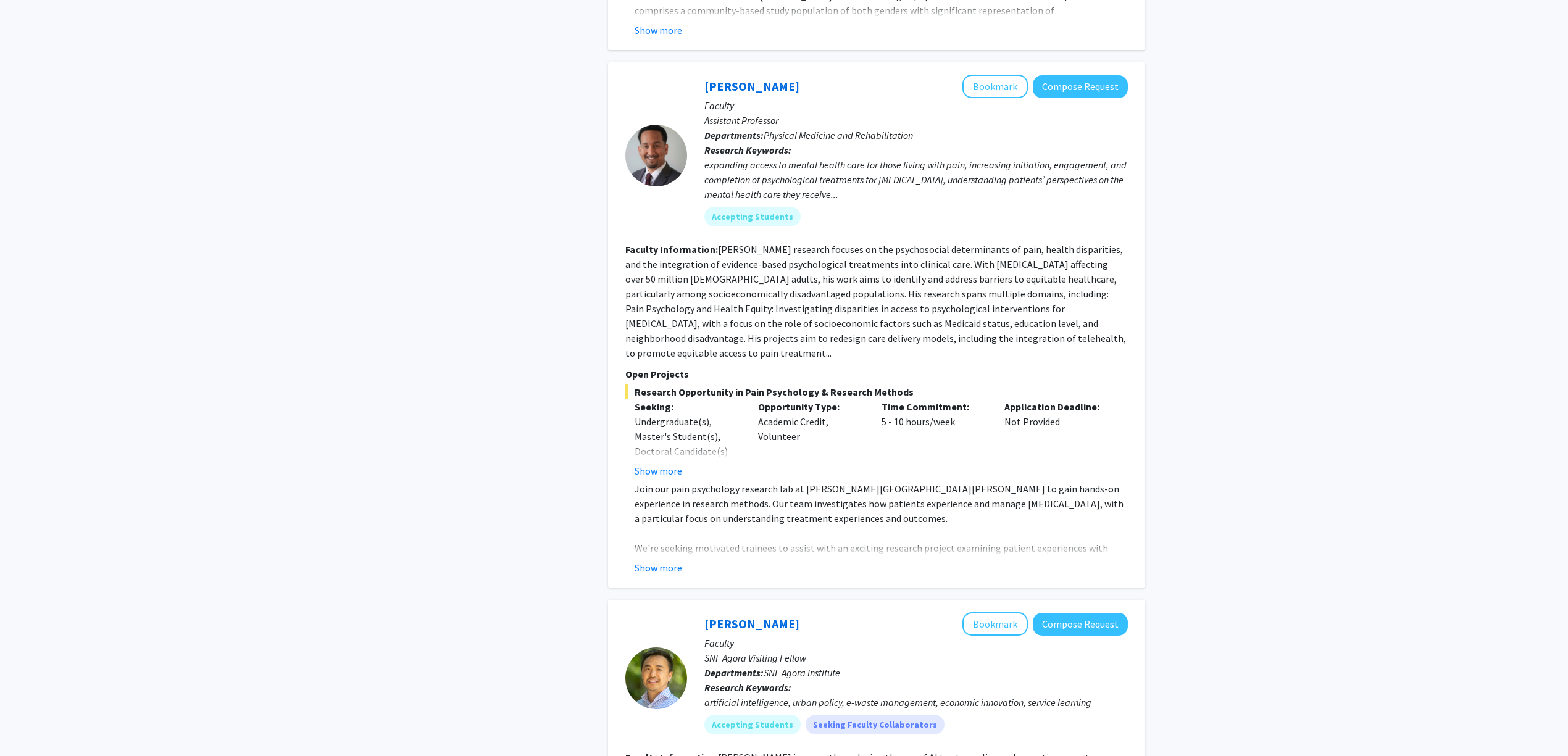
scroll to position [2444, 0]
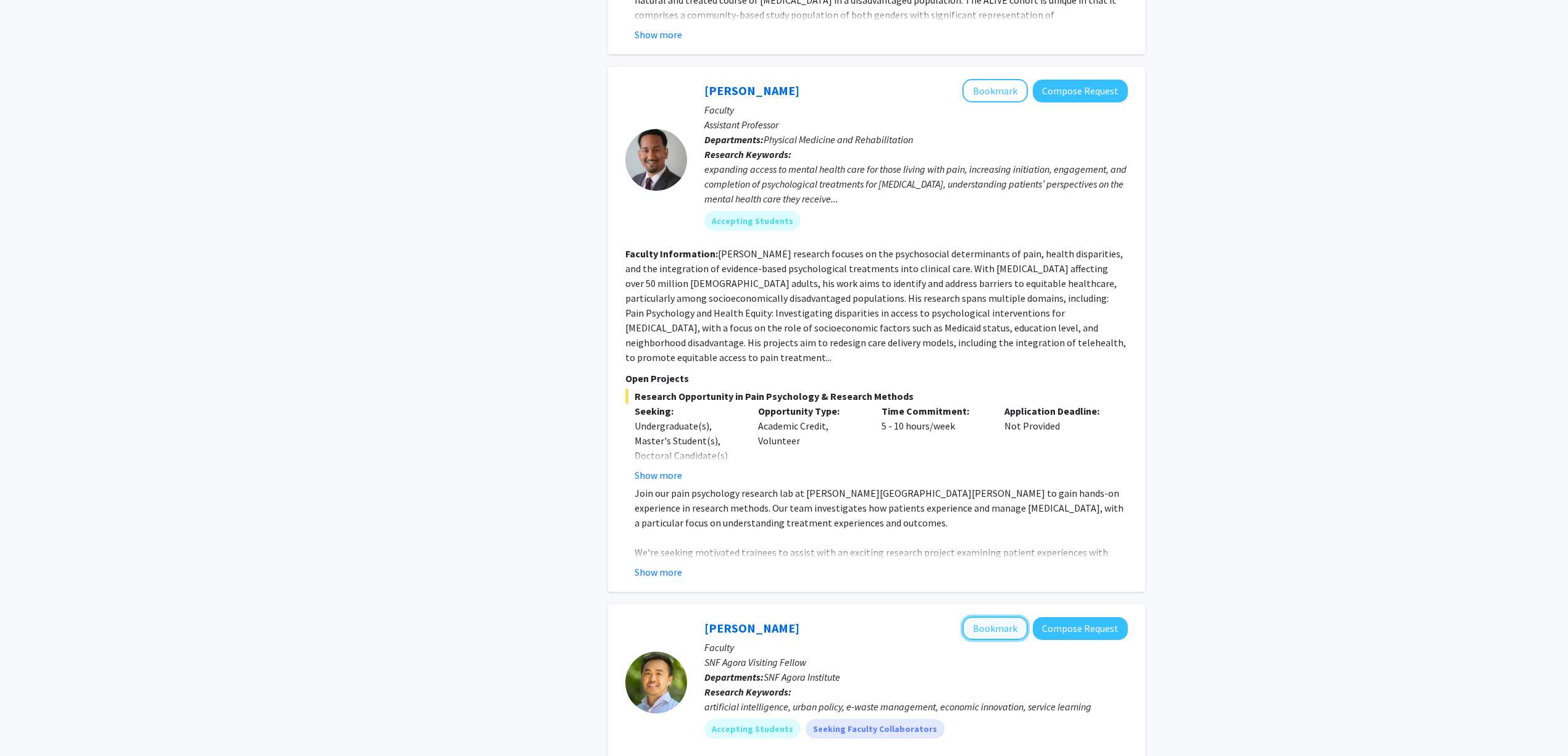
click at [992, 617] on button "Bookmark" at bounding box center [995, 629] width 65 height 24
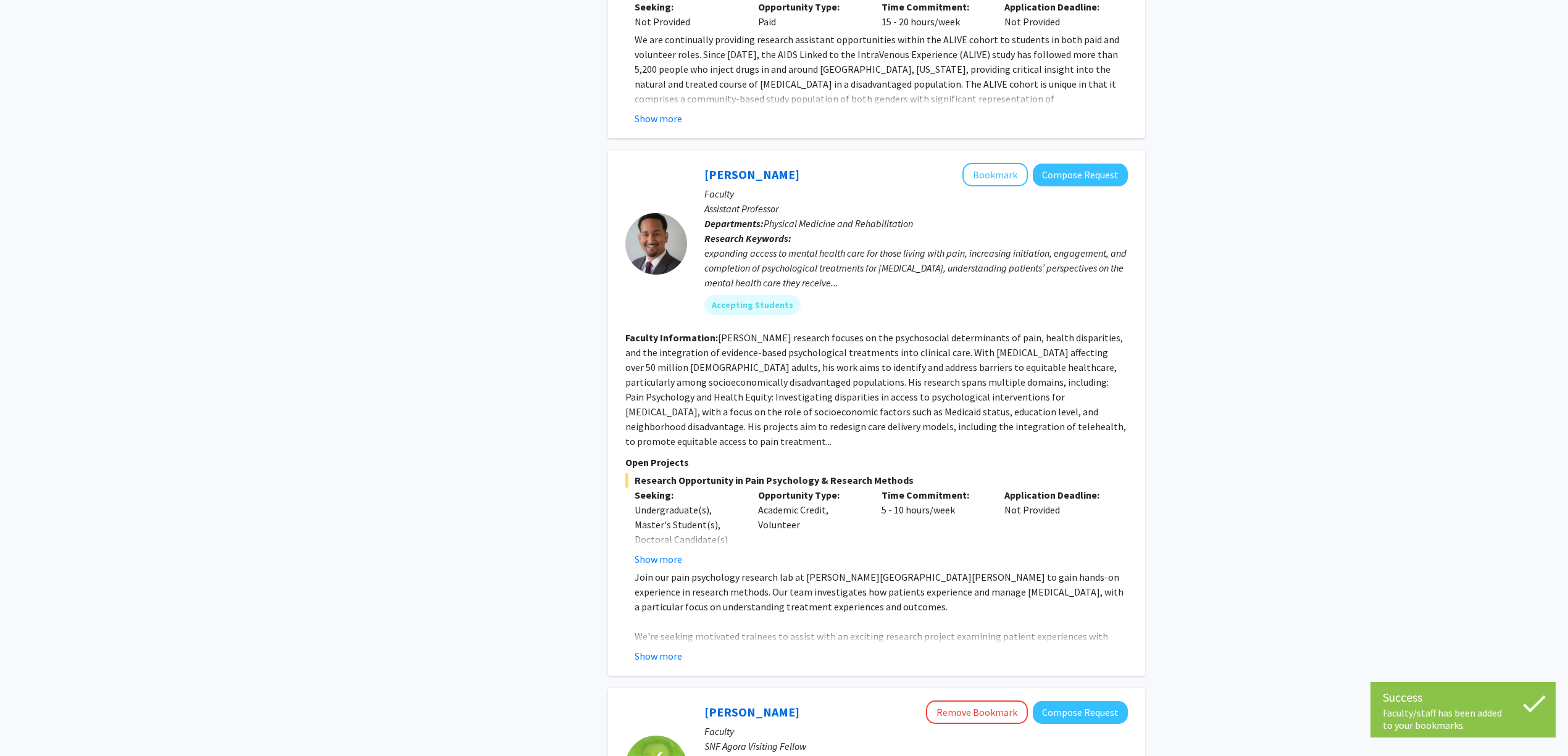
scroll to position [2197, 0]
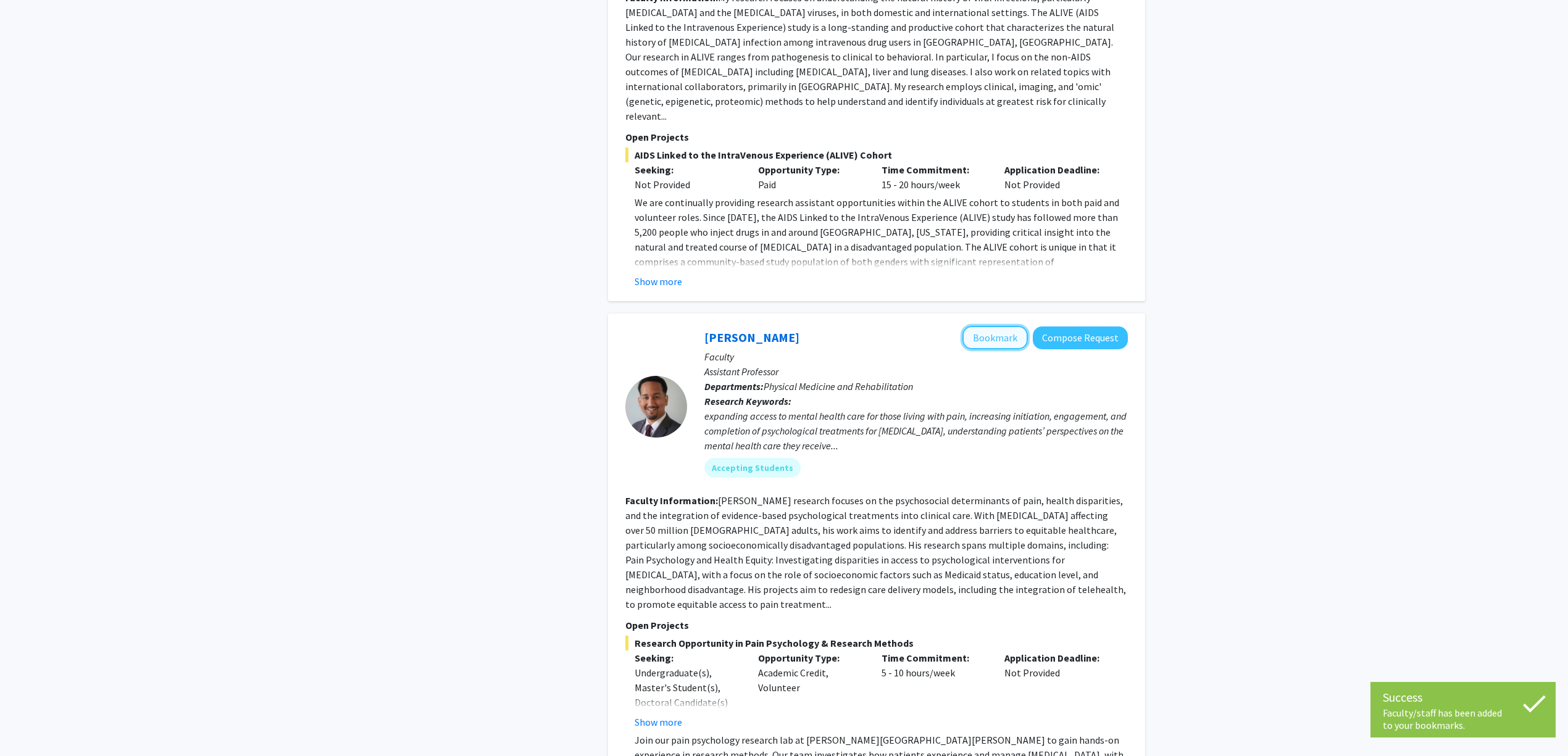
click at [997, 326] on button "Bookmark" at bounding box center [995, 338] width 65 height 24
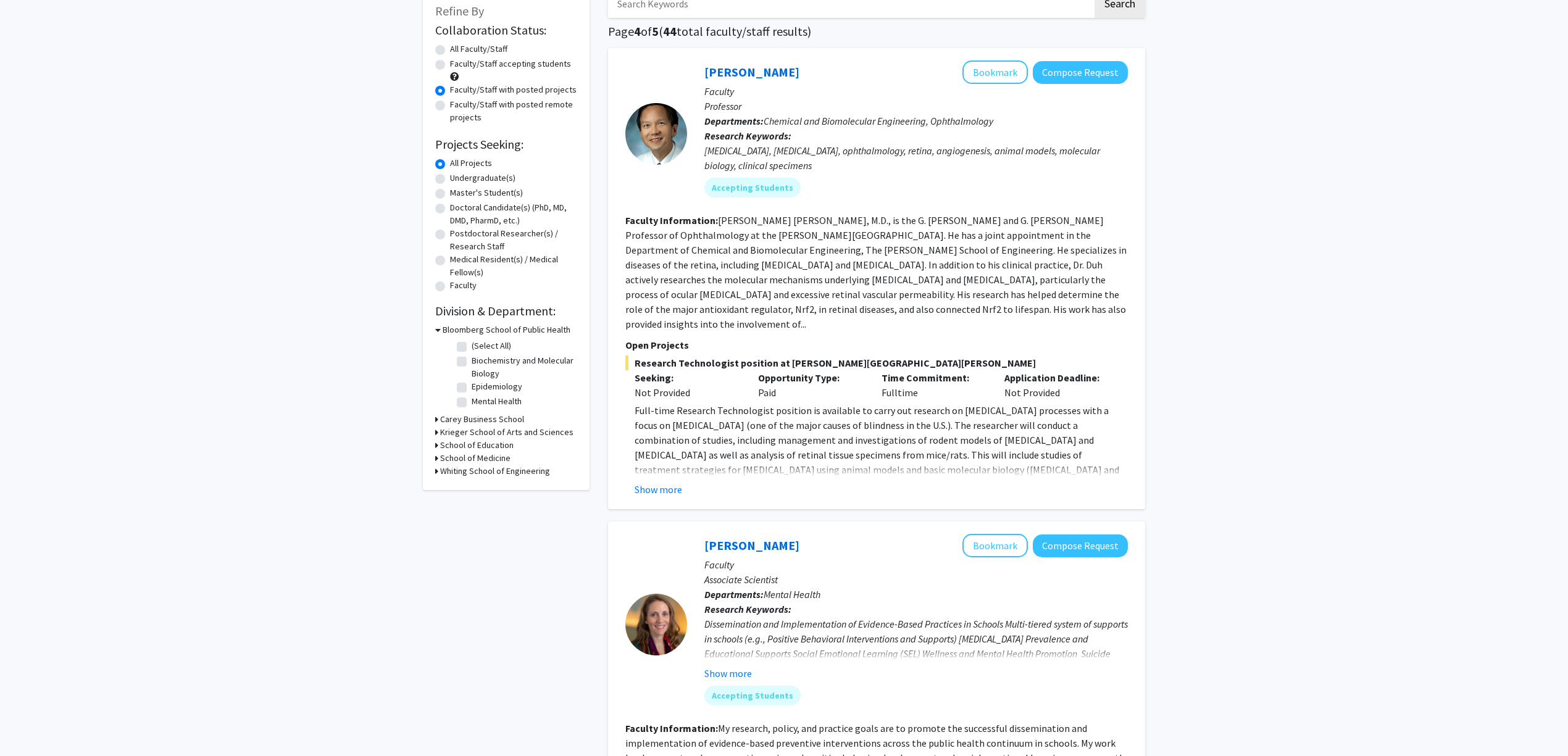
scroll to position [0, 0]
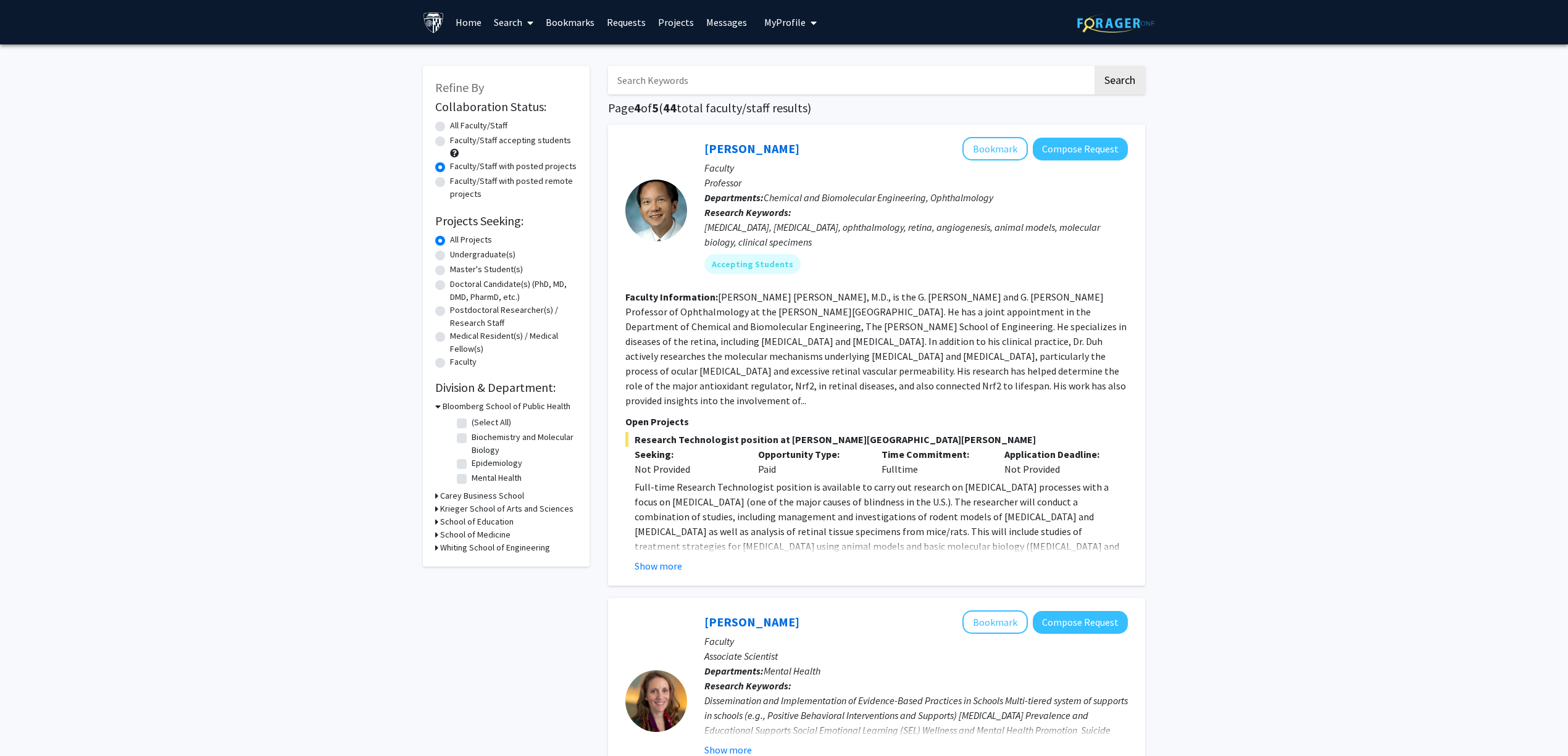
click at [719, 90] on input "Search Keywords" at bounding box center [850, 80] width 485 height 29
click at [519, 141] on label "Faculty/Staff accepting students" at bounding box center [510, 140] width 121 height 13
click at [458, 141] on input "Faculty/Staff accepting students" at bounding box center [454, 138] width 8 height 8
radio input "true"
